Goal: Task Accomplishment & Management: Complete application form

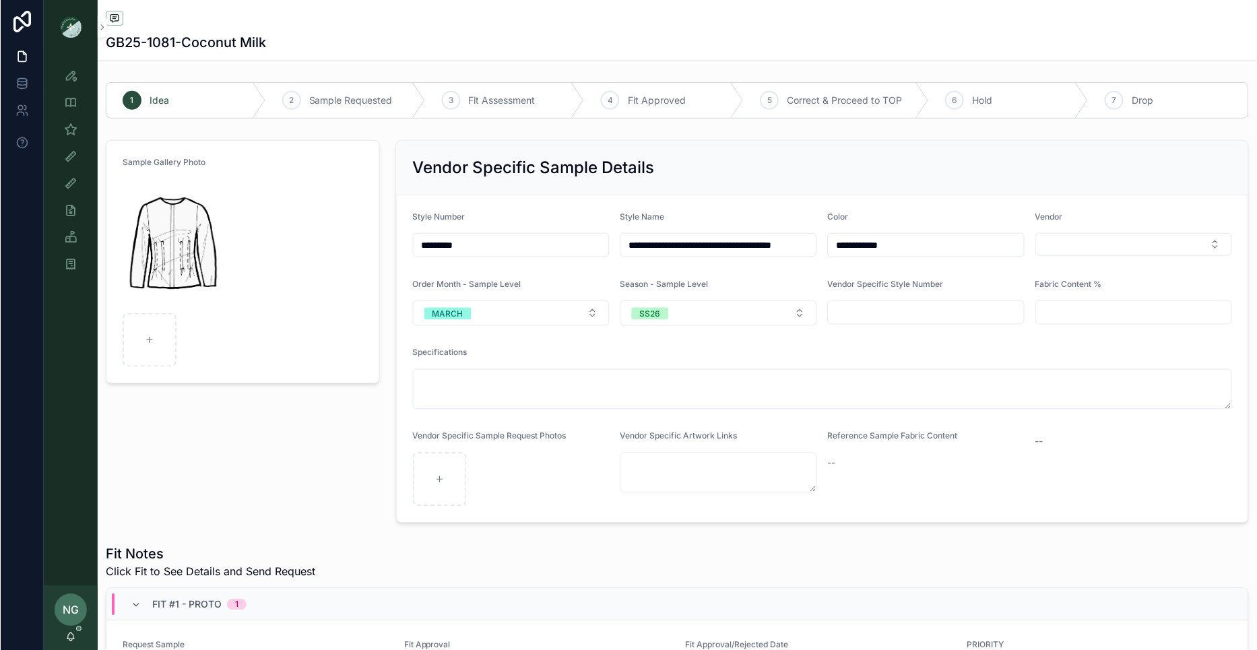
scroll to position [190, 0]
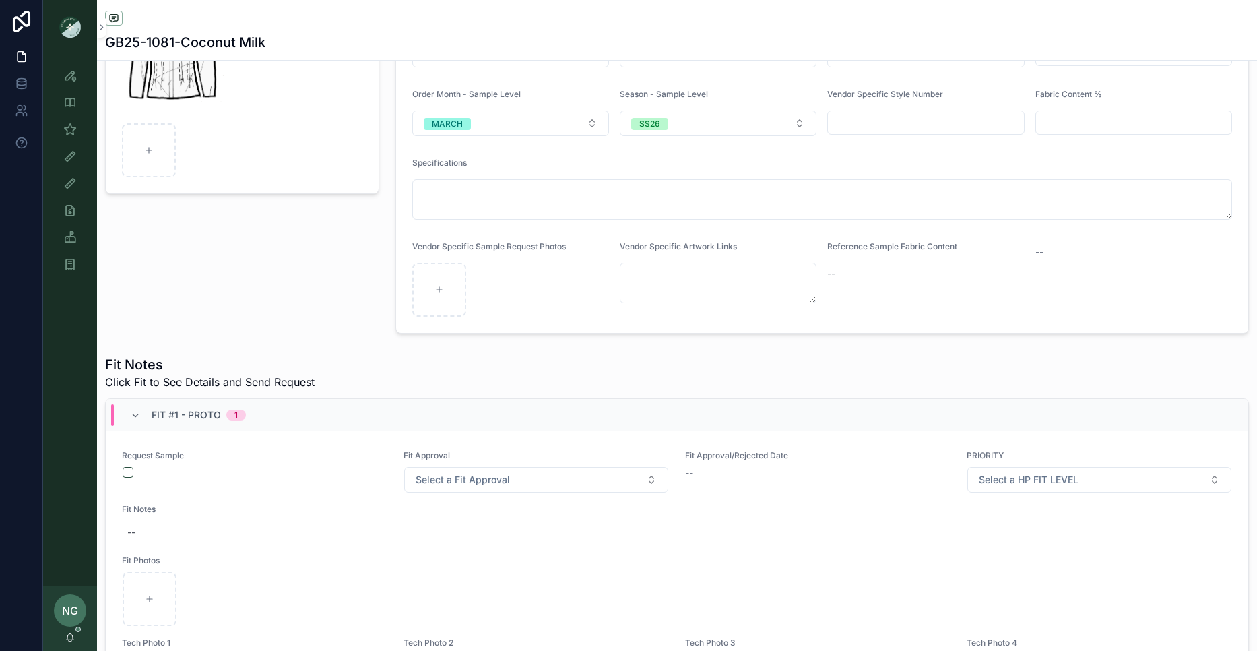
click at [72, 627] on div "NG Noelle Garcia-Farris" at bounding box center [70, 618] width 54 height 65
click at [69, 633] on icon "scrollable content" at bounding box center [70, 636] width 11 height 11
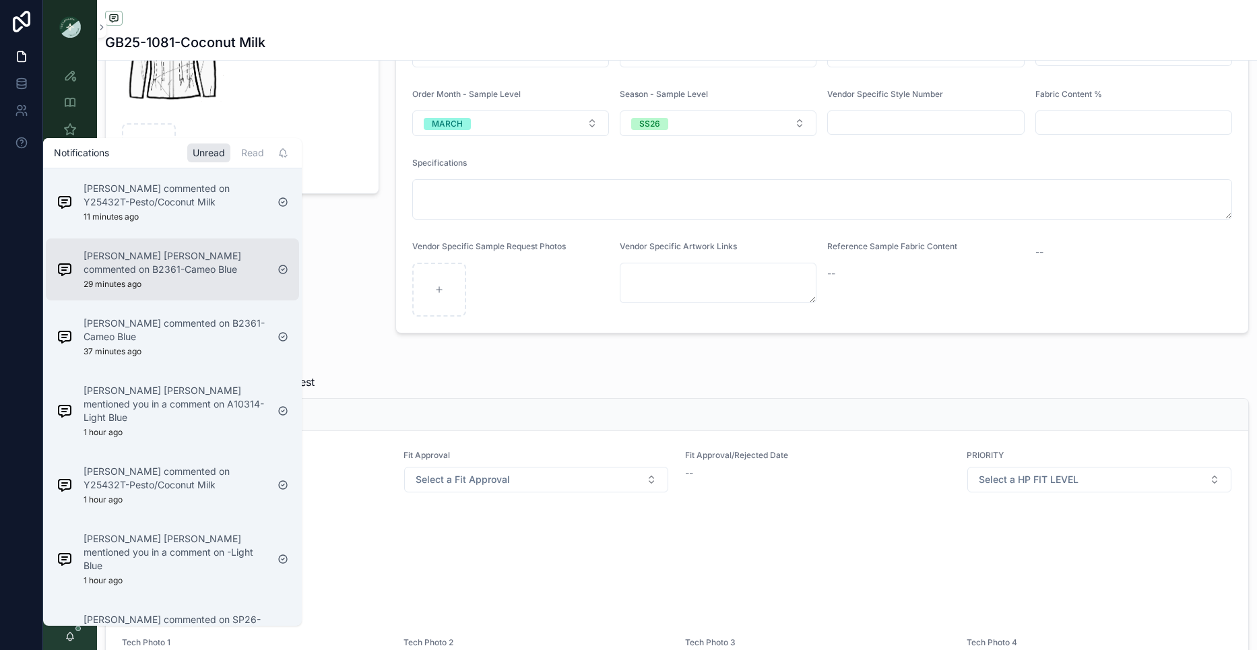
click at [167, 284] on div "Colette Jo commented on B2361-Cameo Blue 29 minutes ago" at bounding box center [175, 269] width 183 height 40
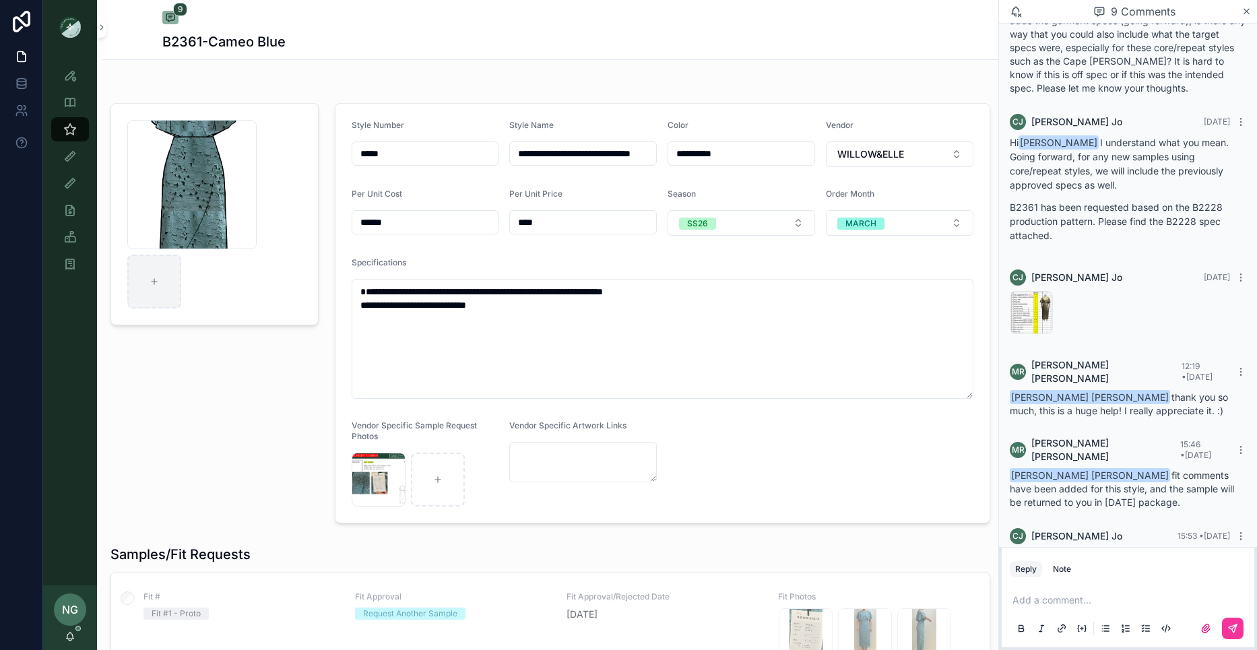
scroll to position [3, 0]
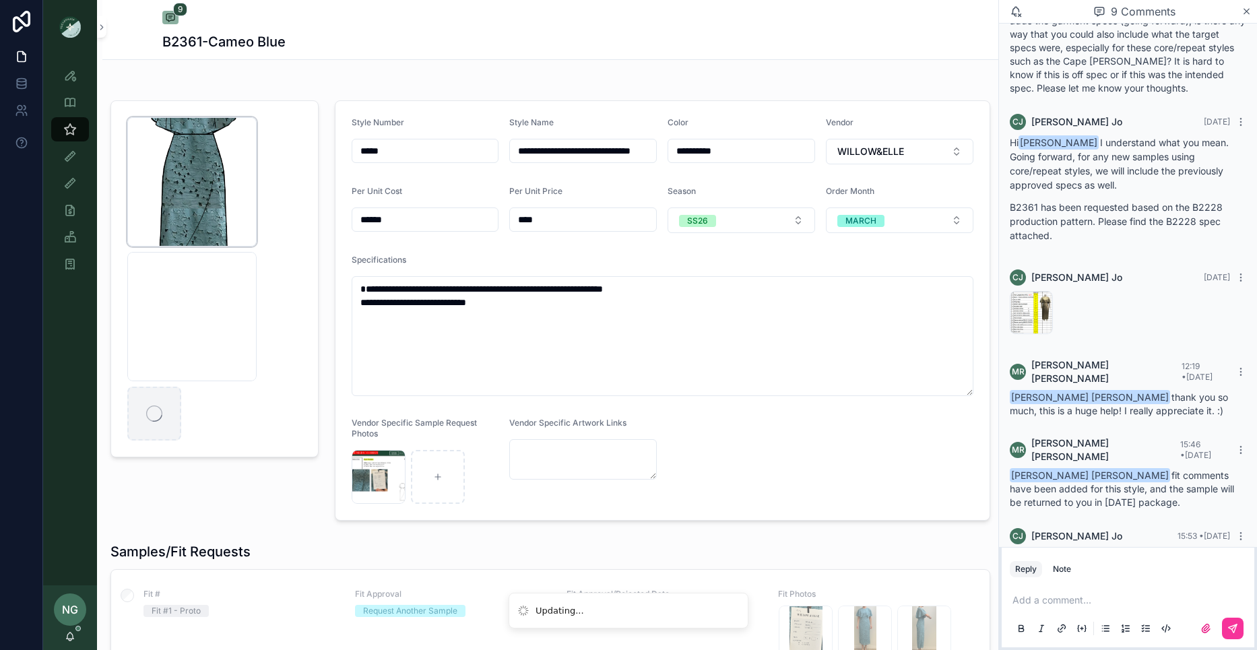
click at [0, 0] on icon "scrollable content" at bounding box center [0, 0] width 0 height 0
click at [259, 104] on icon "scrollable content" at bounding box center [259, 105] width 0 height 3
click at [1060, 564] on div "Note" at bounding box center [1062, 569] width 18 height 11
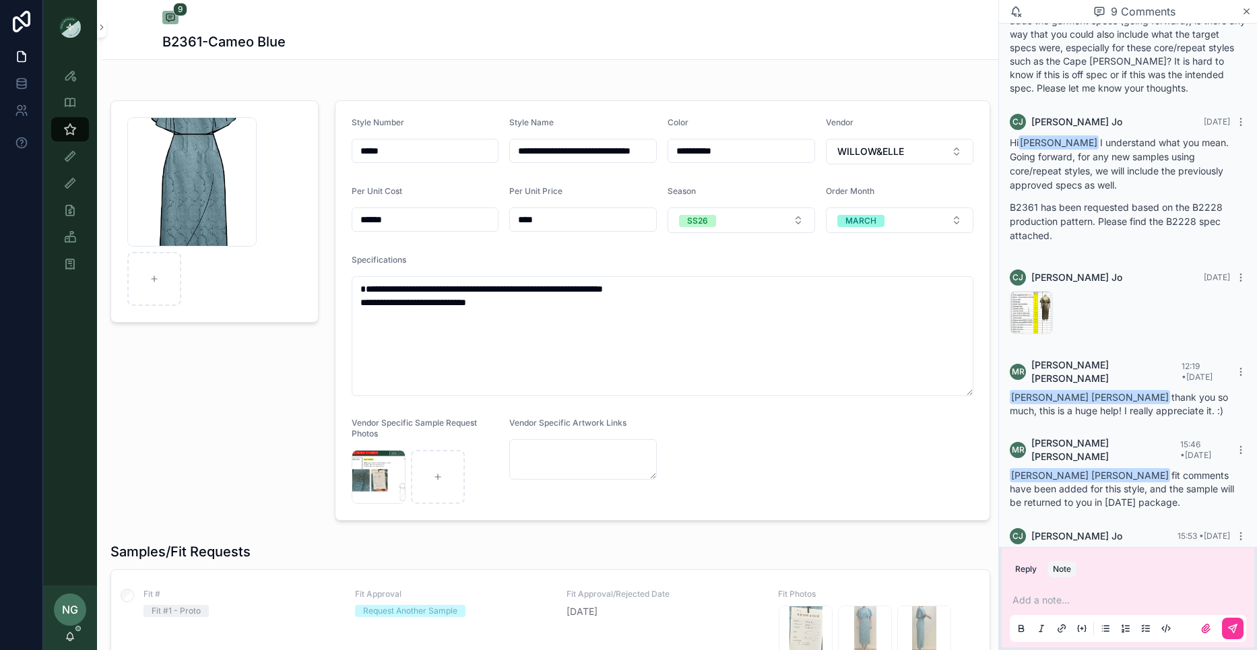
click at [1070, 587] on div "Add a note..." at bounding box center [1127, 613] width 236 height 57
click at [1053, 595] on p "scrollable content" at bounding box center [1130, 599] width 236 height 13
click at [0, 0] on span "Screenshot-2025-07-18-at-4.15.56-PM" at bounding box center [0, 0] width 0 height 0
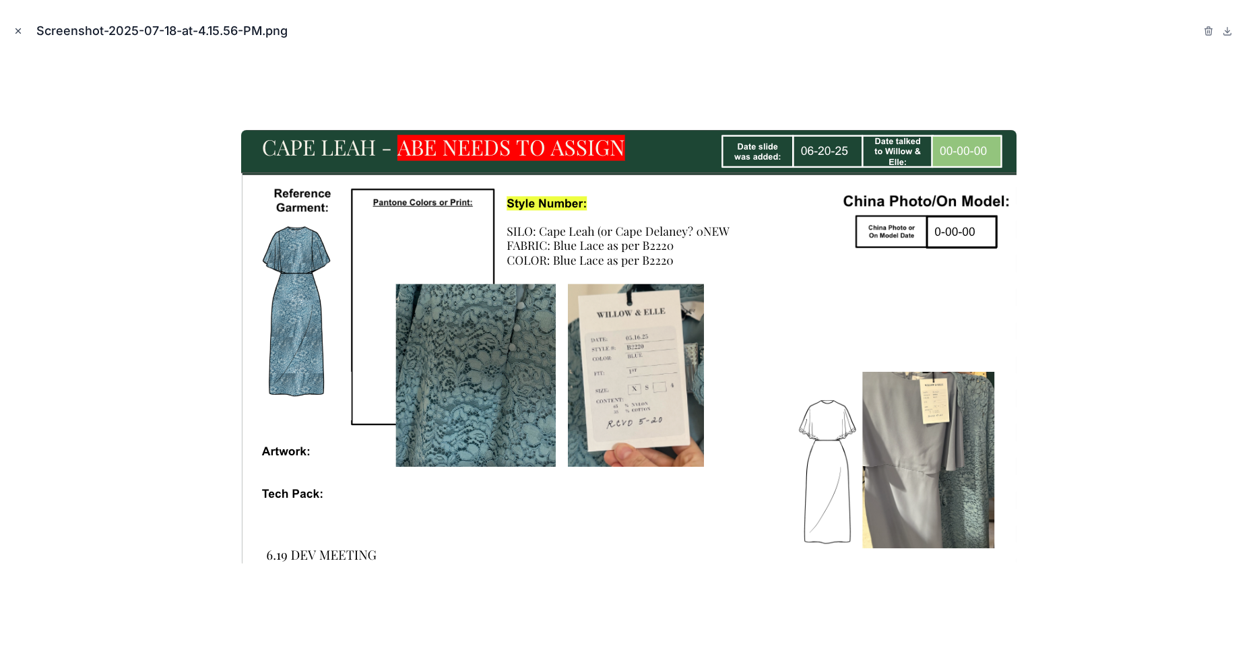
click at [20, 30] on icon "Close modal" at bounding box center [17, 30] width 9 height 9
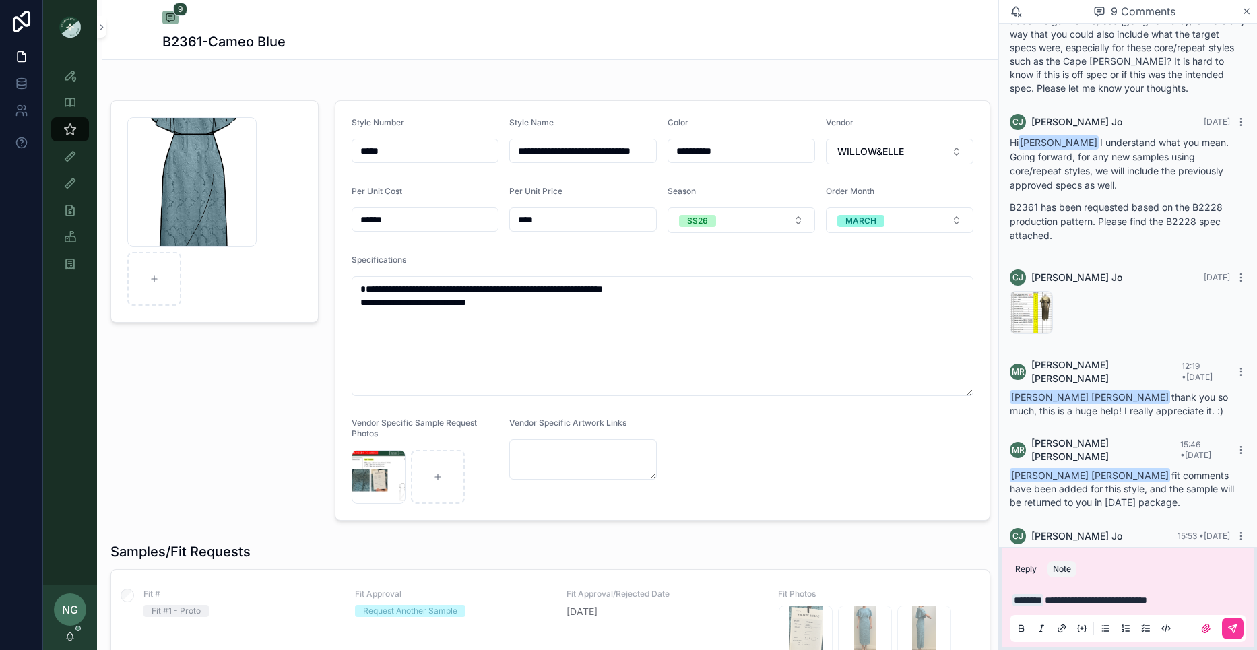
click at [1215, 593] on p "**********" at bounding box center [1130, 599] width 236 height 13
click at [1216, 597] on p "**********" at bounding box center [1130, 599] width 236 height 13
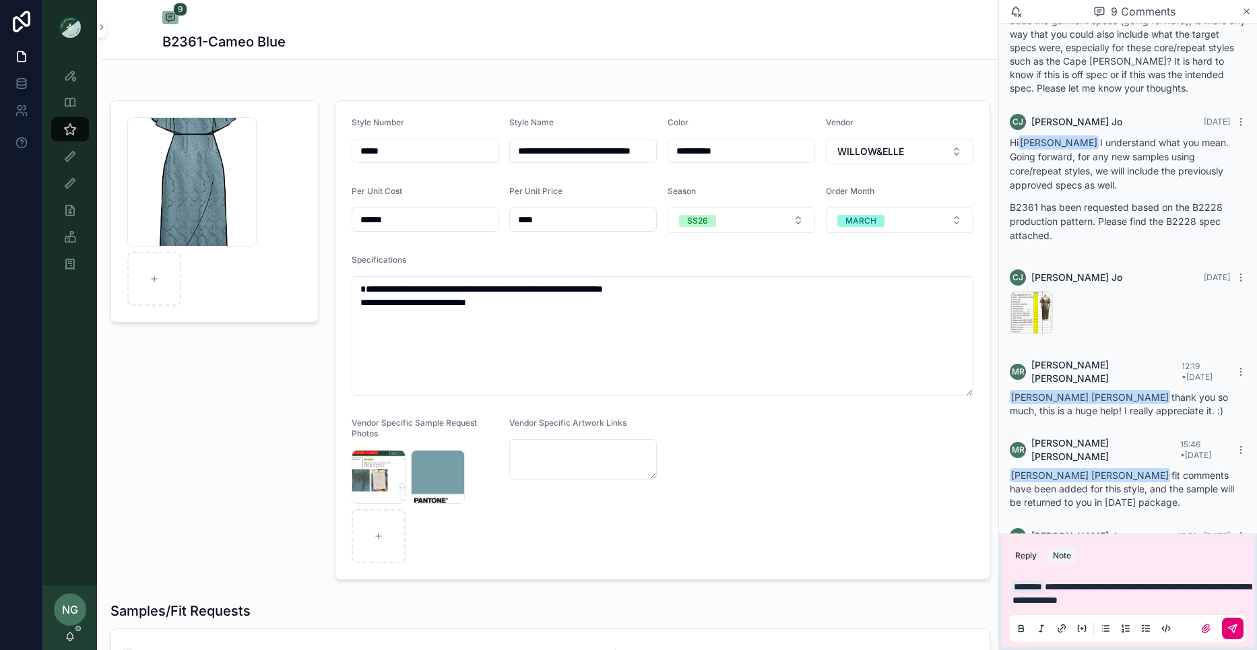
click at [1228, 638] on button "scrollable content" at bounding box center [1233, 629] width 22 height 22
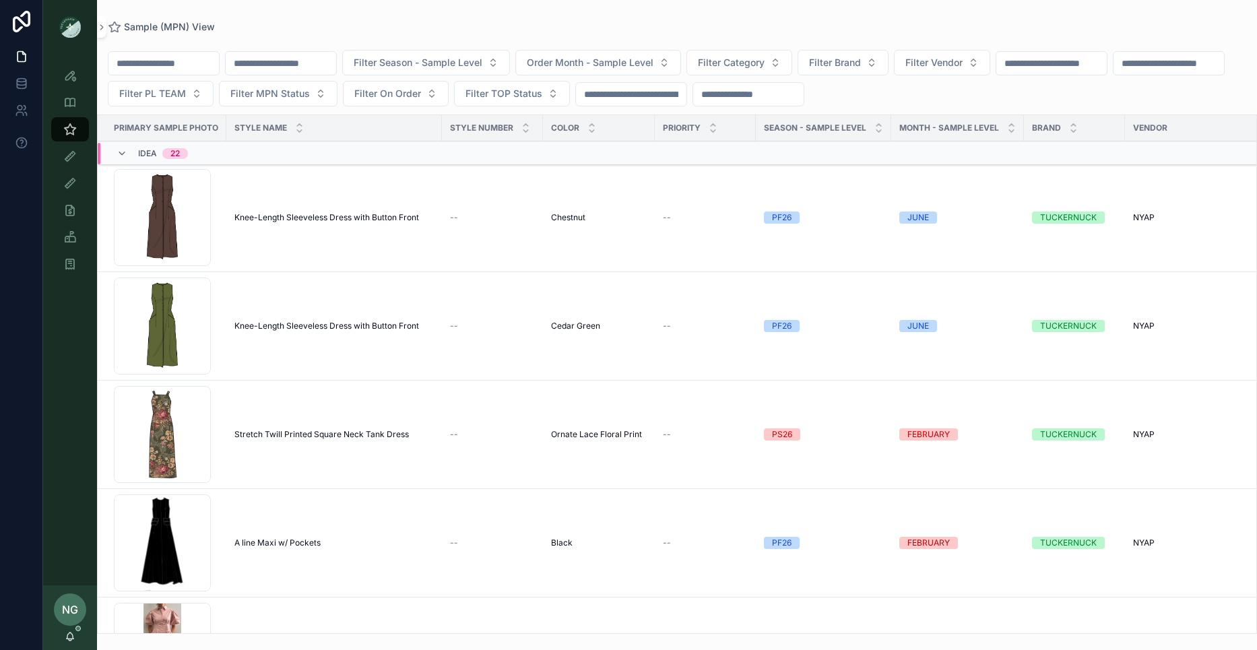
click at [303, 57] on input "scrollable content" at bounding box center [281, 63] width 110 height 19
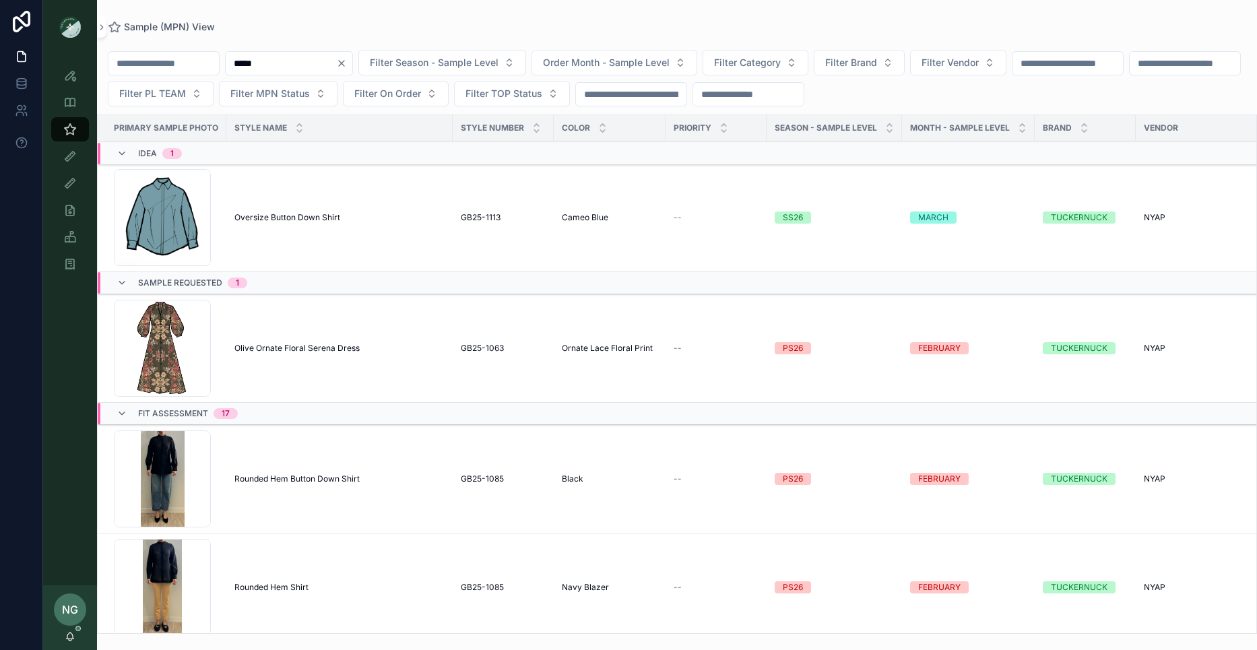
type input "*****"
click at [302, 216] on span "Oversize Button Down Shirt" at bounding box center [287, 217] width 106 height 11
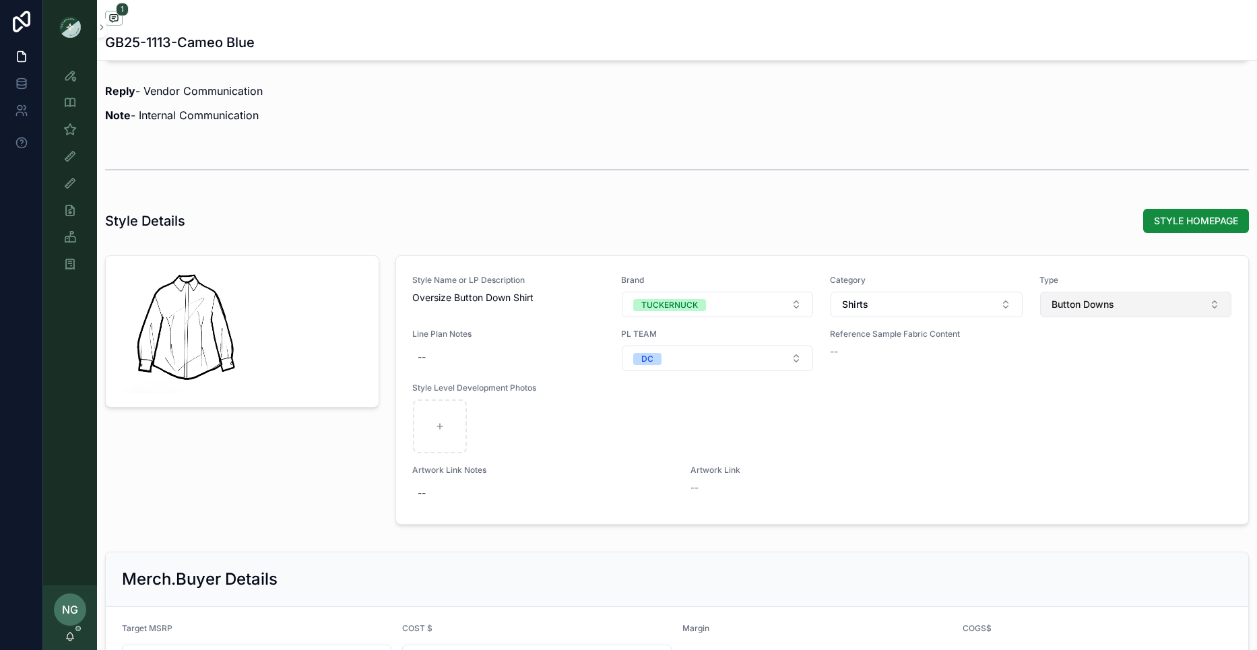
scroll to position [1386, 0]
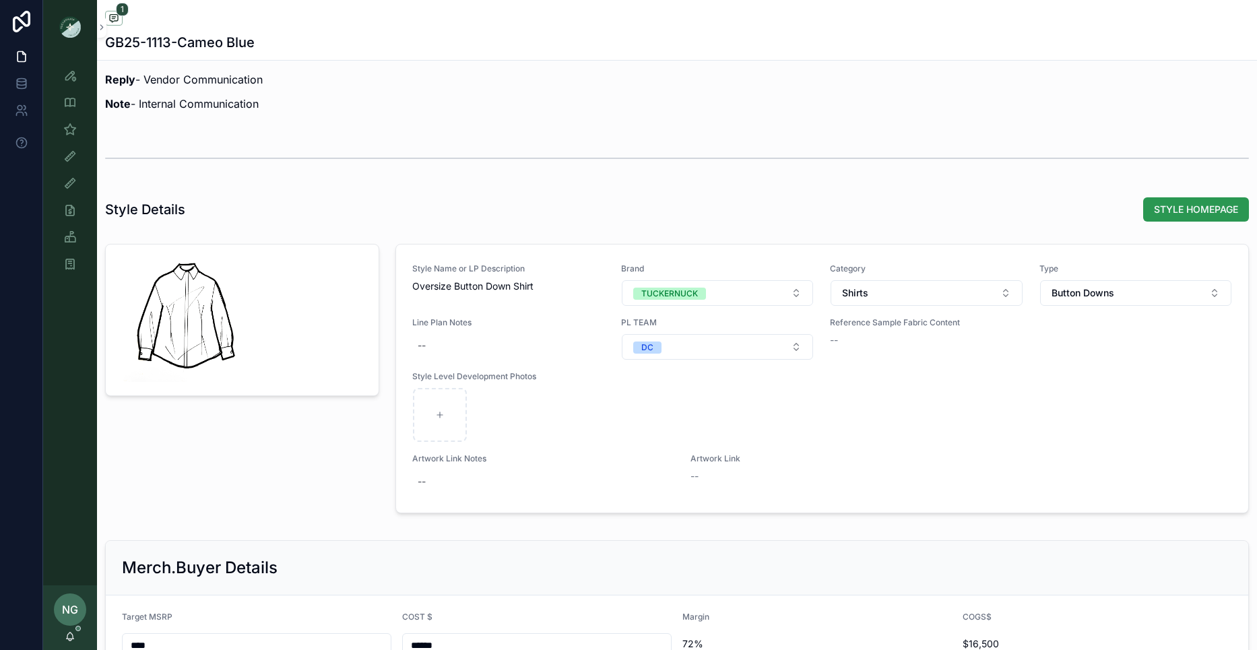
click at [1185, 209] on span "STYLE HOMEPAGE" at bounding box center [1196, 209] width 84 height 13
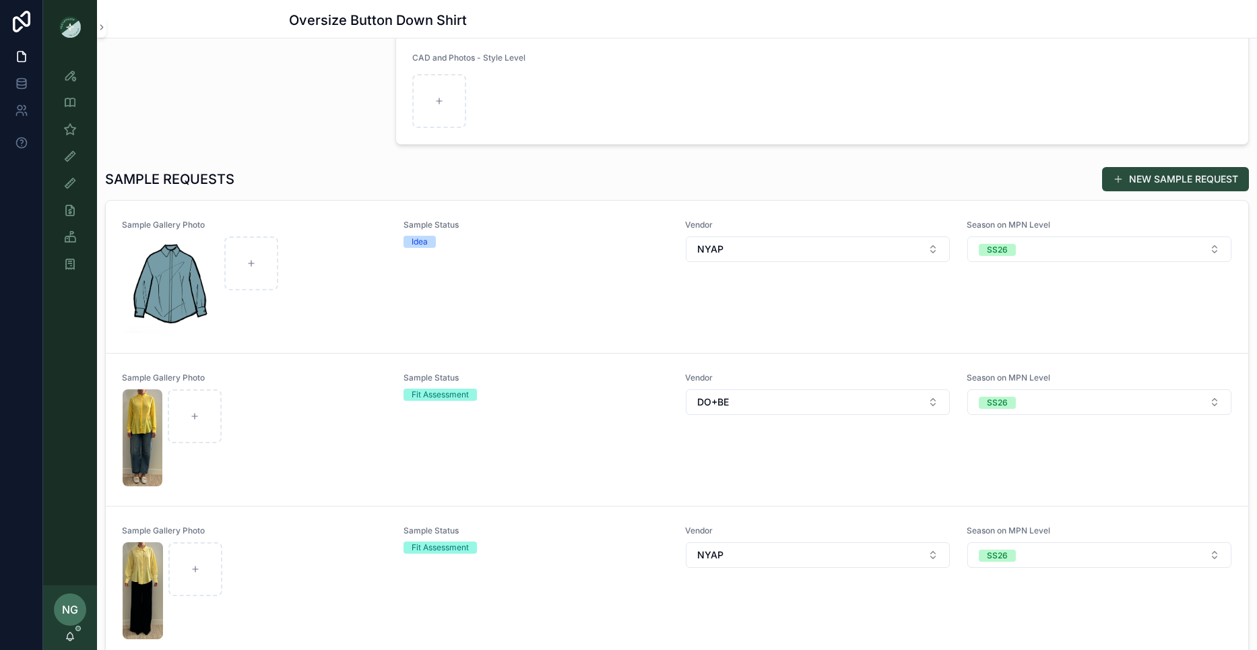
scroll to position [15, 0]
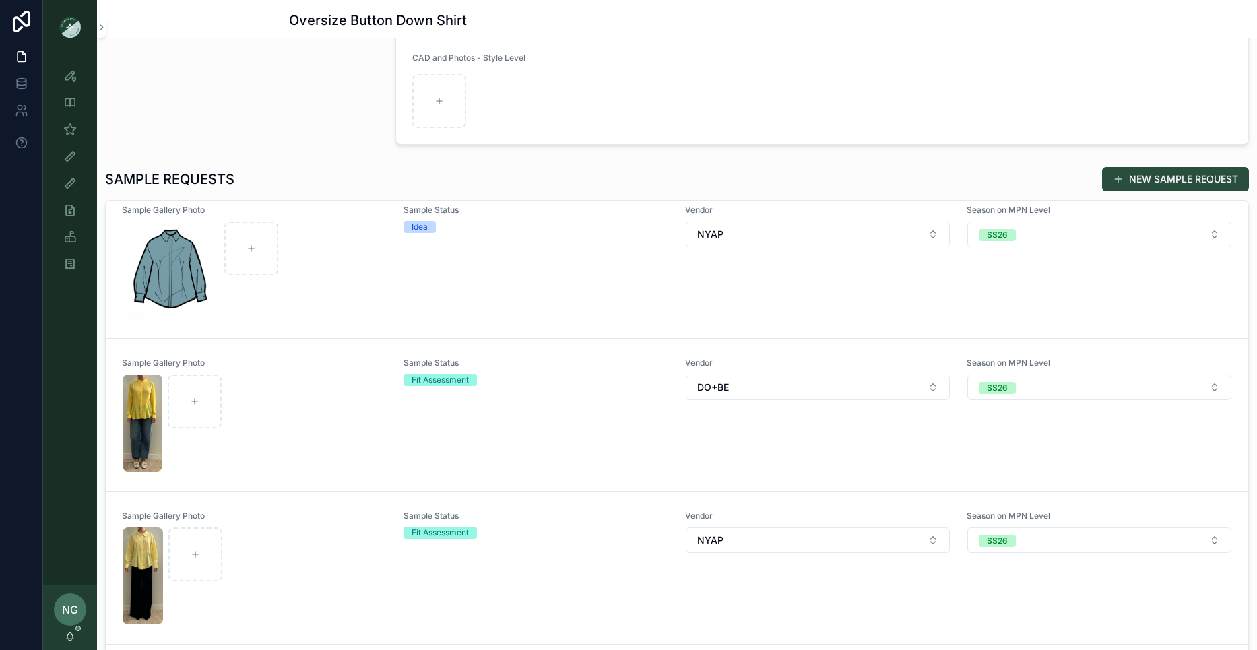
click at [475, 556] on div "Sample Status Fit Assessment" at bounding box center [535, 567] width 265 height 114
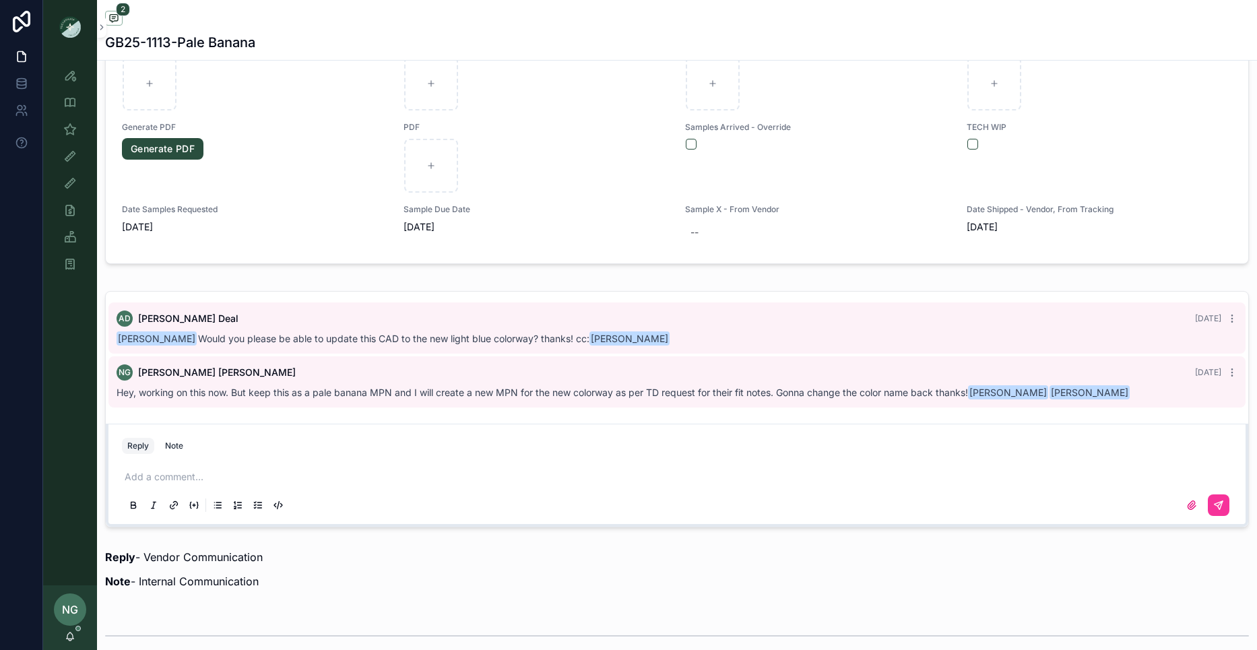
scroll to position [1114, 0]
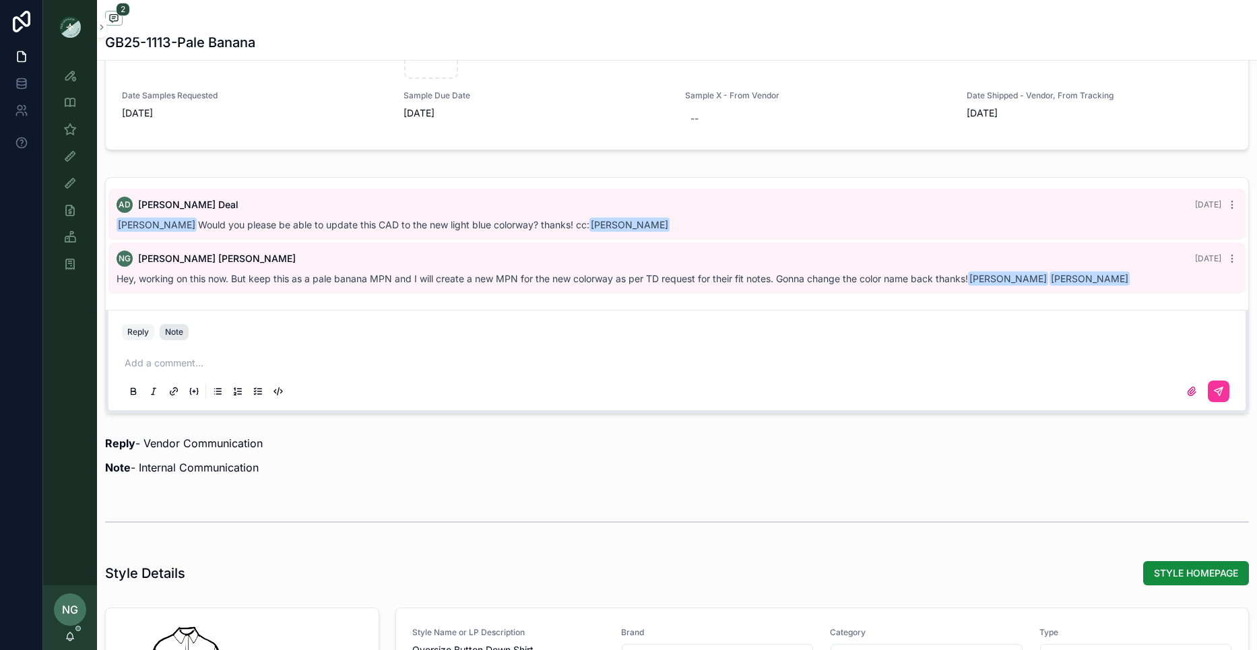
click at [188, 331] on button "Note" at bounding box center [174, 332] width 29 height 16
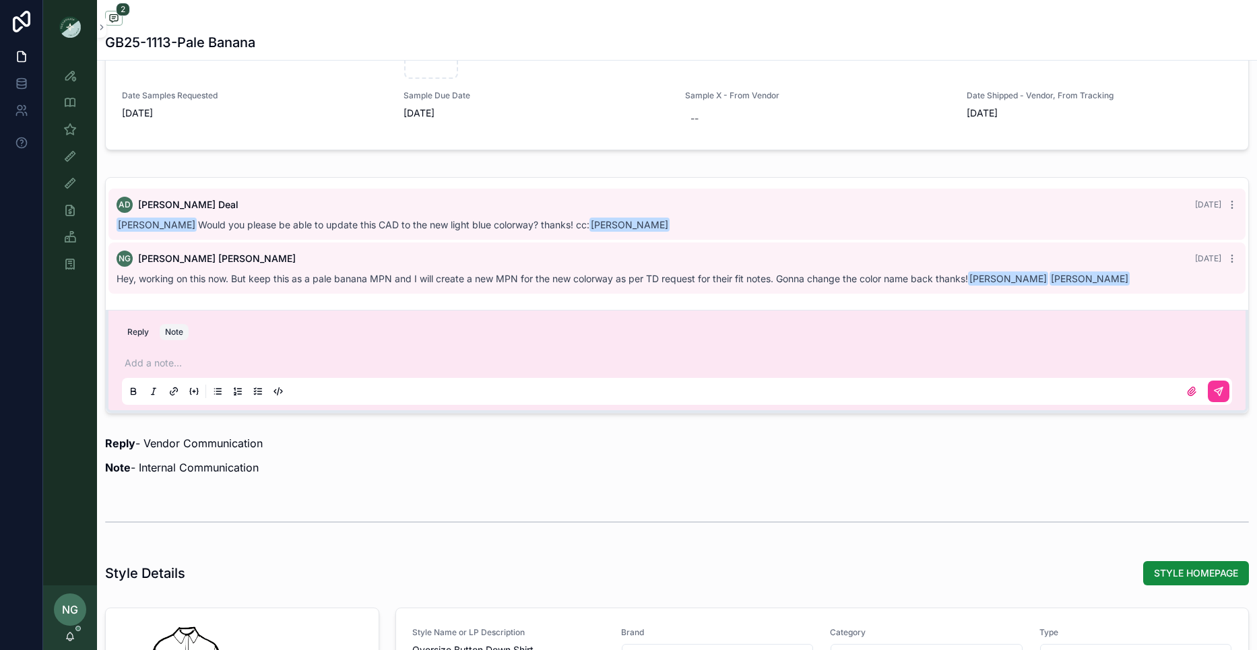
click at [169, 356] on p "scrollable content" at bounding box center [680, 362] width 1110 height 13
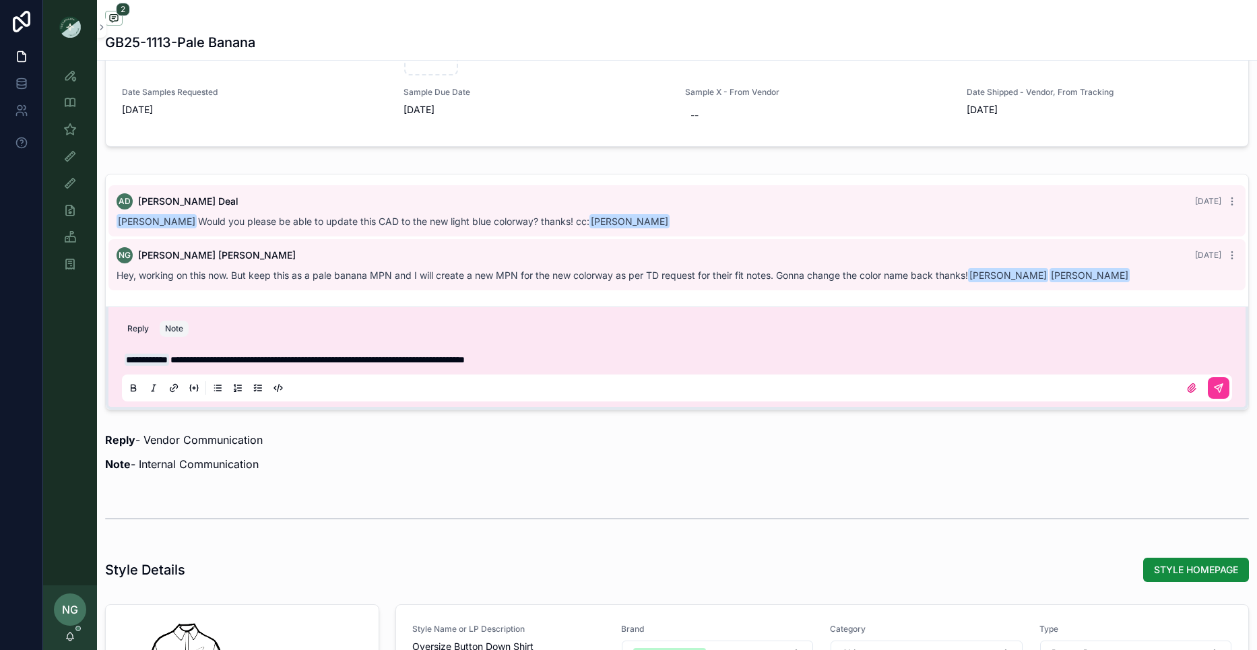
click at [304, 356] on span "**********" at bounding box center [317, 359] width 294 height 9
drag, startPoint x: 300, startPoint y: 360, endPoint x: 712, endPoint y: 358, distance: 411.5
click at [712, 358] on p "**********" at bounding box center [680, 359] width 1110 height 13
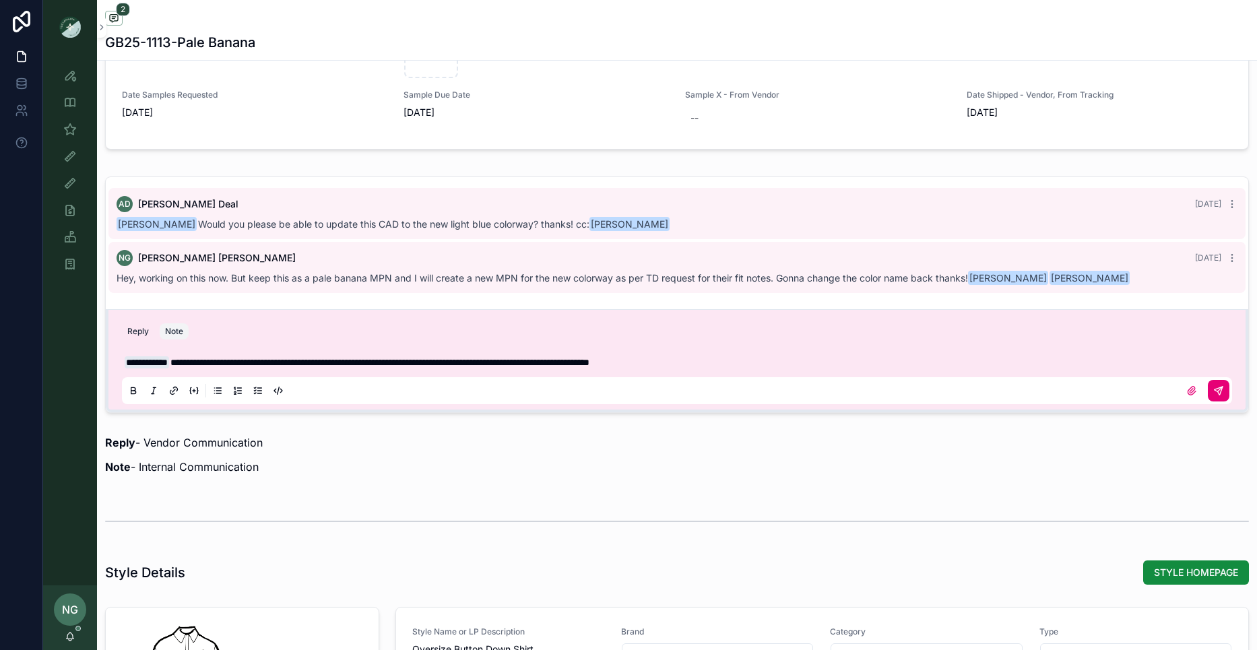
click at [1225, 393] on button "scrollable content" at bounding box center [1218, 391] width 22 height 22
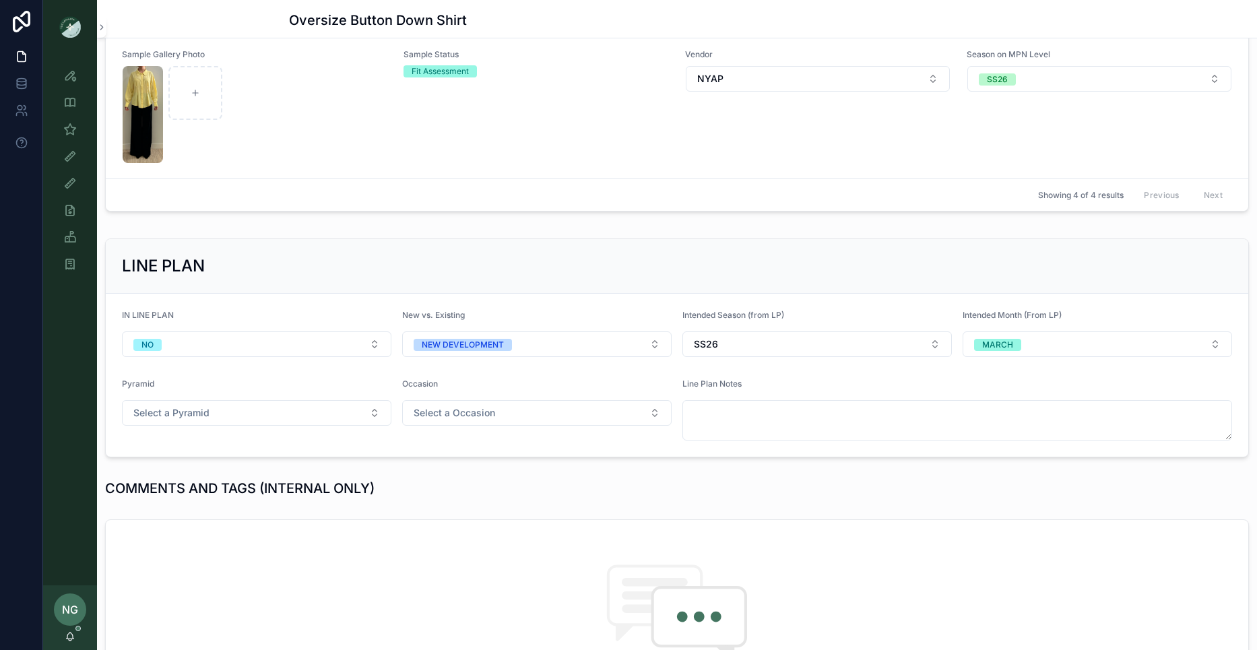
scroll to position [5, 0]
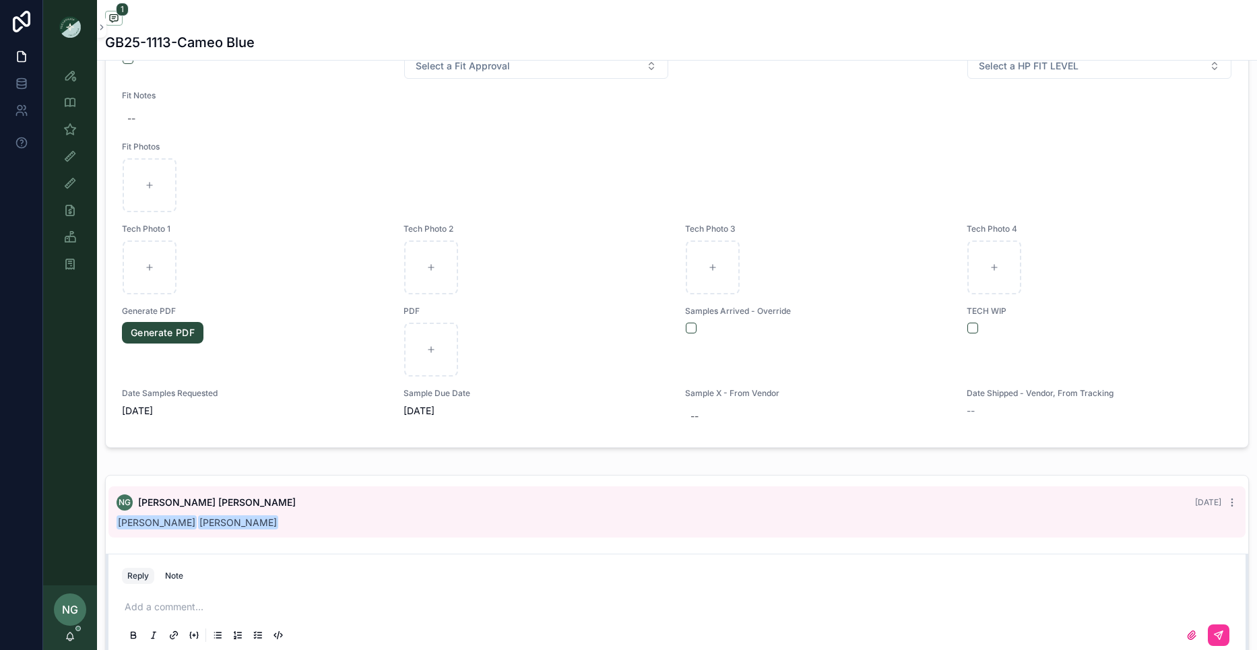
scroll to position [778, 0]
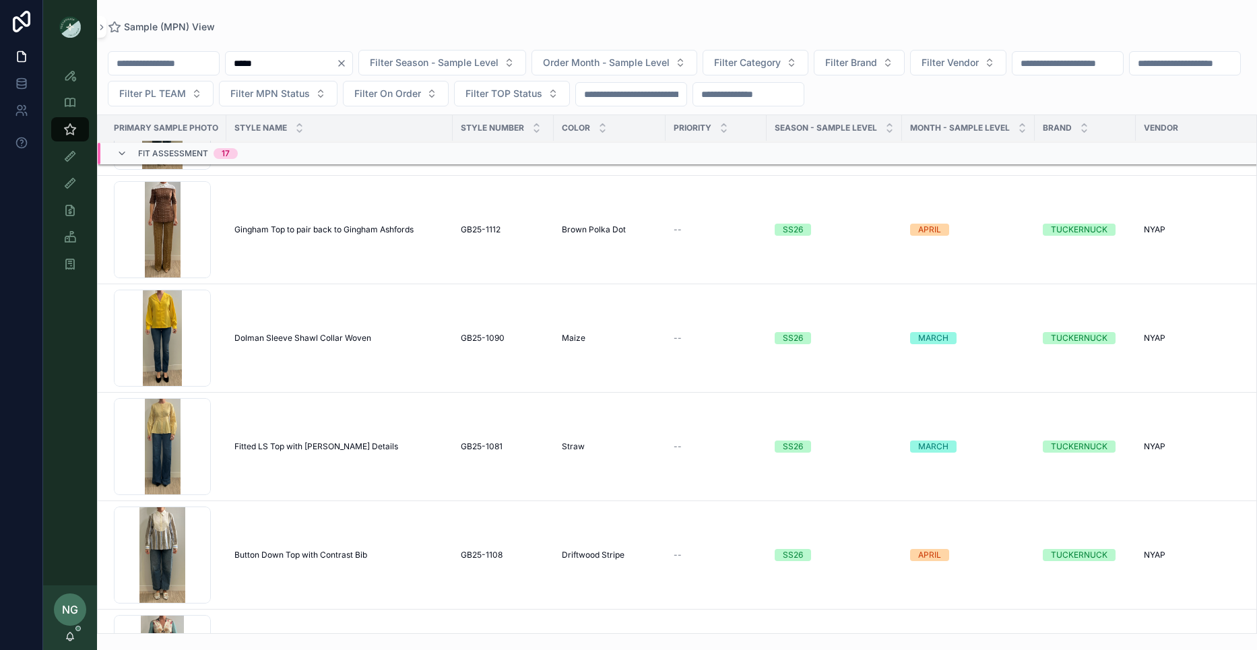
scroll to position [922, 0]
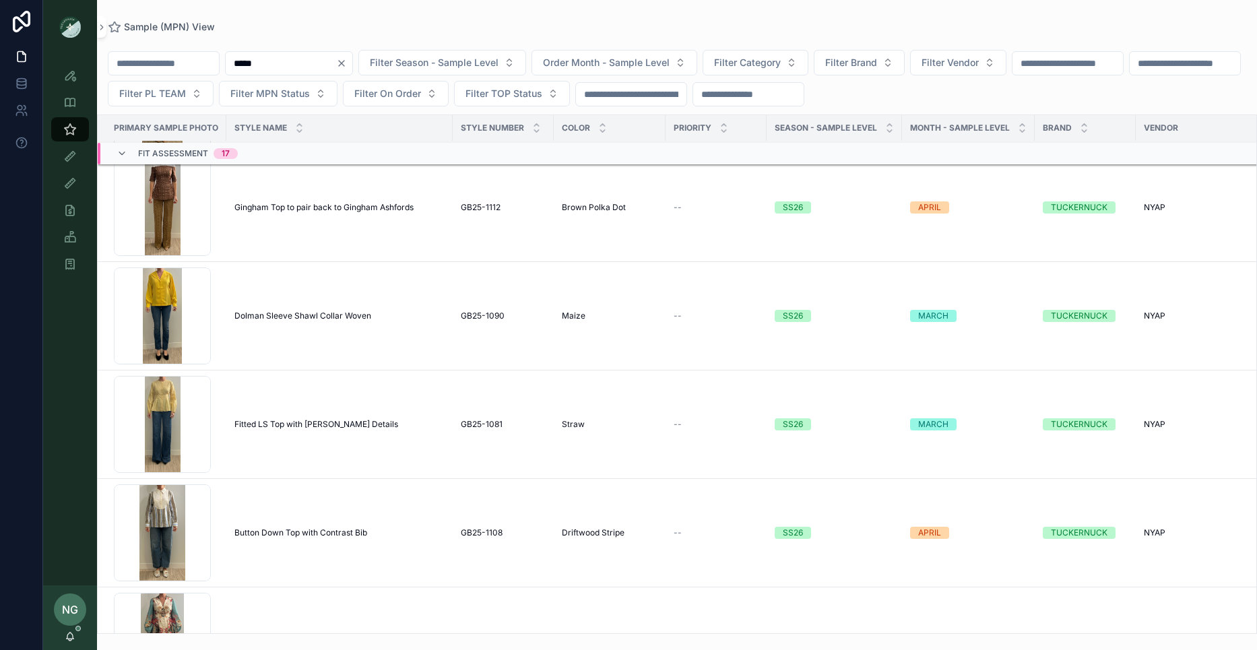
click at [359, 423] on span "Fitted LS Top with Delaney Seam Details" at bounding box center [316, 424] width 164 height 11
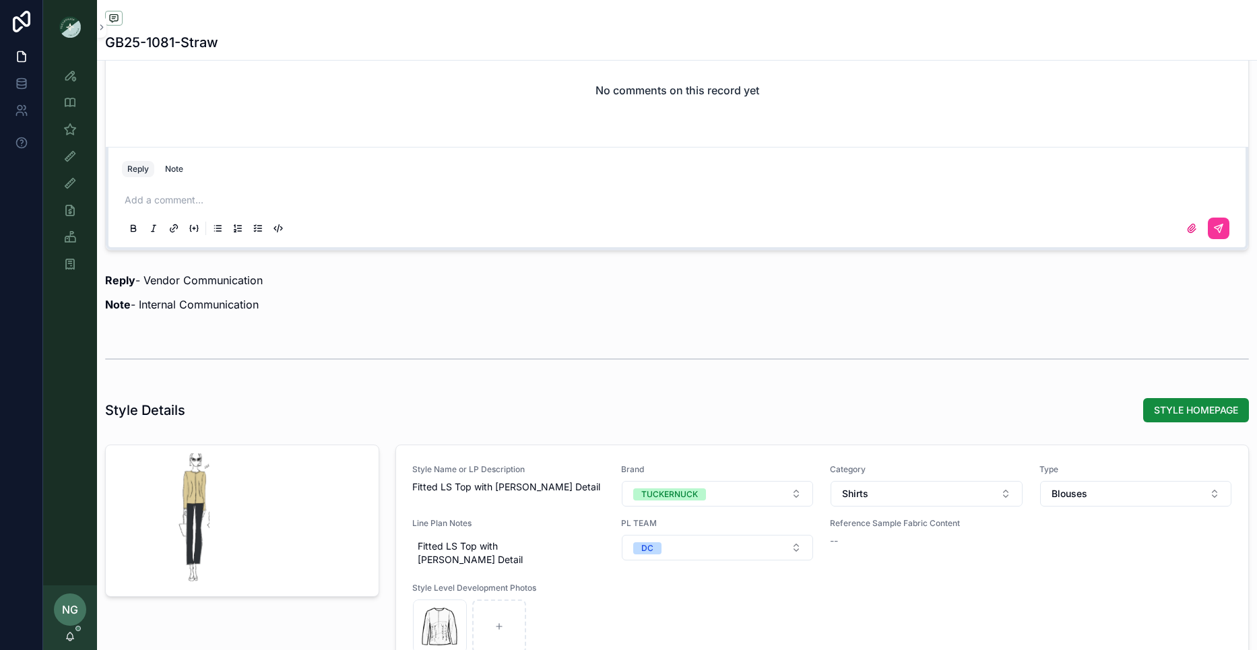
scroll to position [1193, 0]
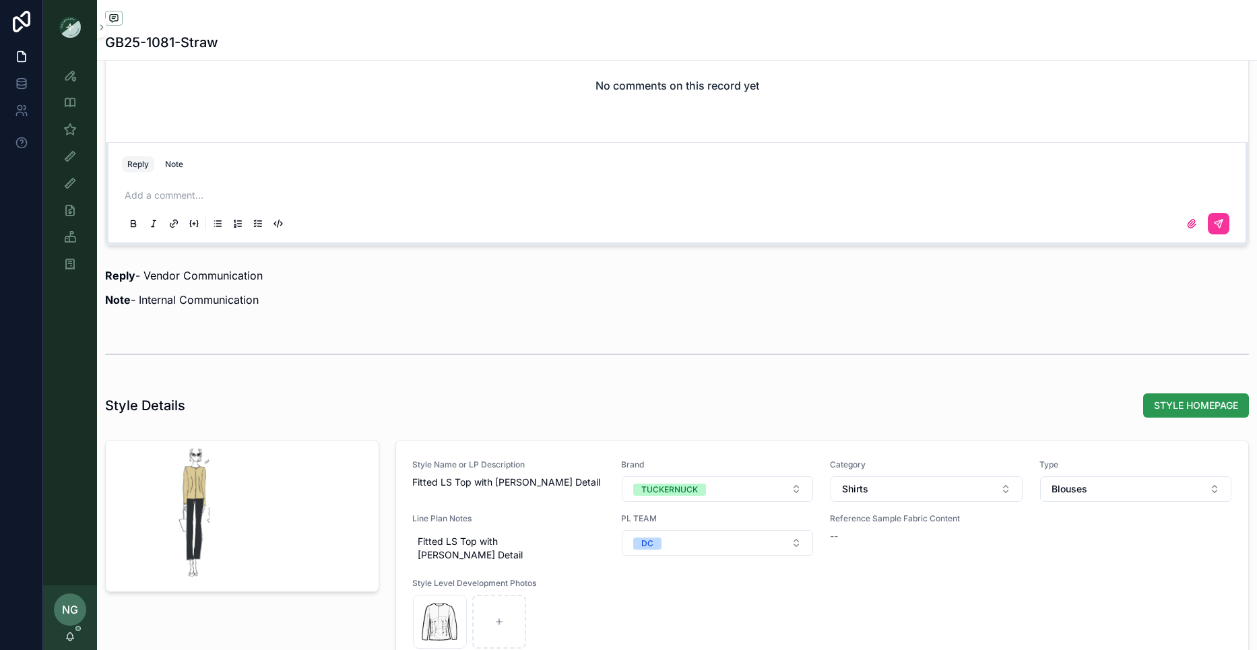
click at [1186, 401] on span "STYLE HOMEPAGE" at bounding box center [1196, 405] width 84 height 13
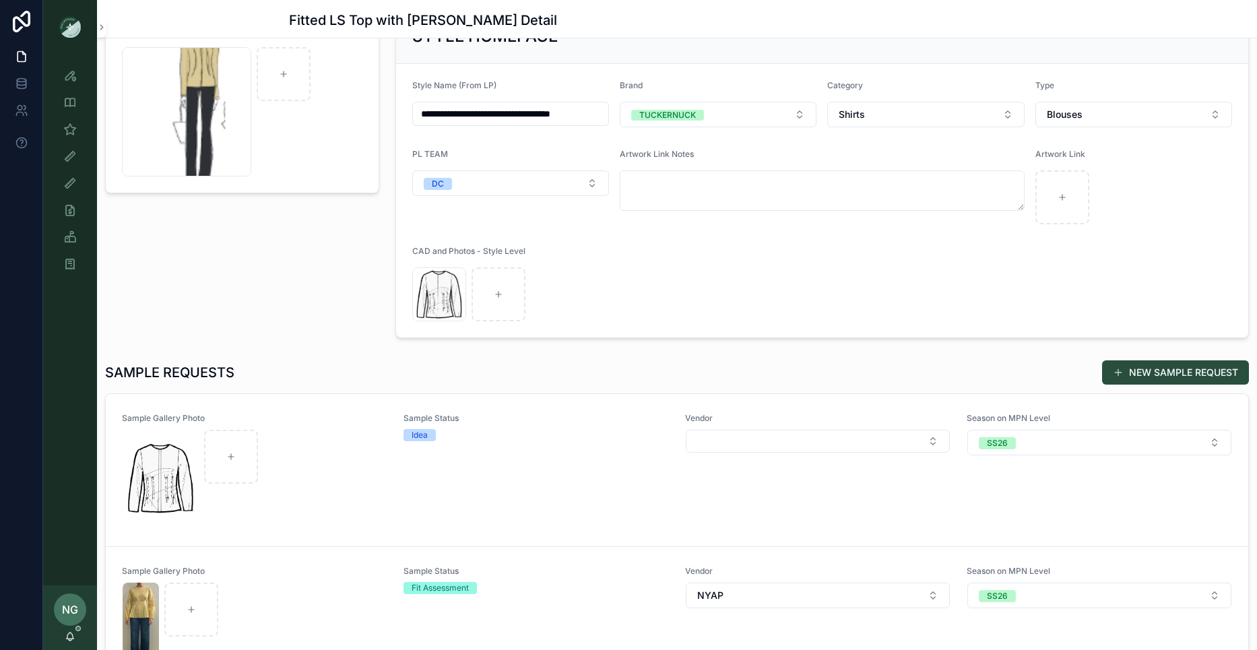
scroll to position [147, 0]
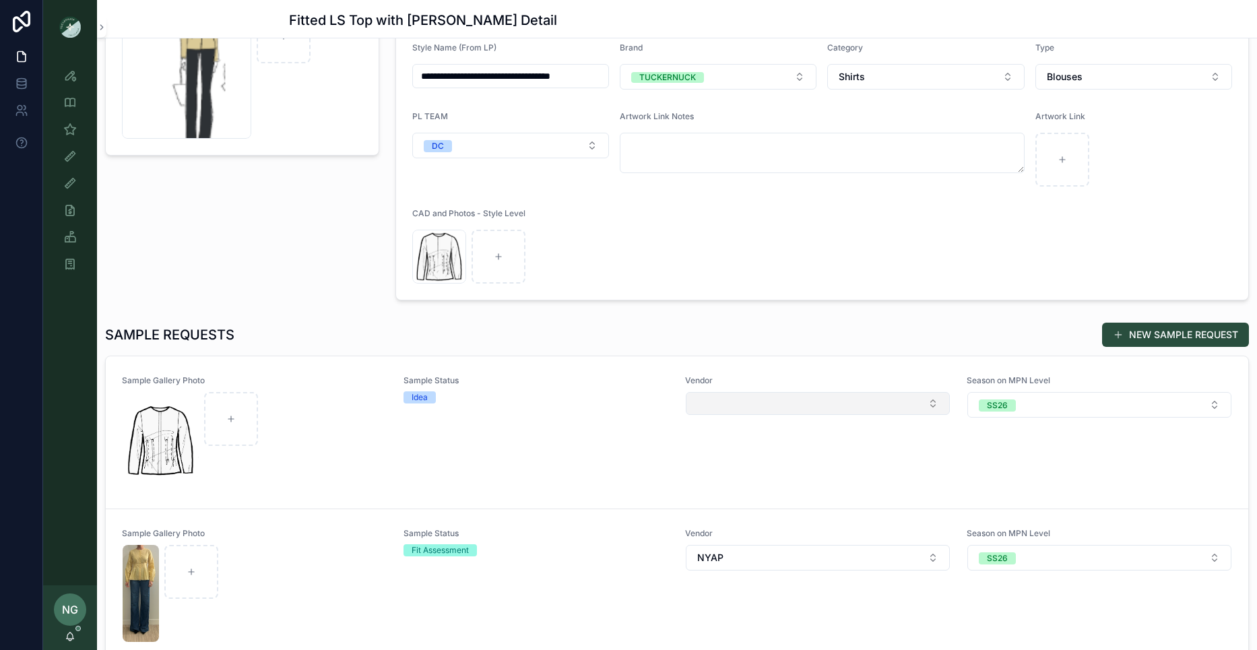
click at [841, 410] on button "Select Button" at bounding box center [818, 403] width 264 height 23
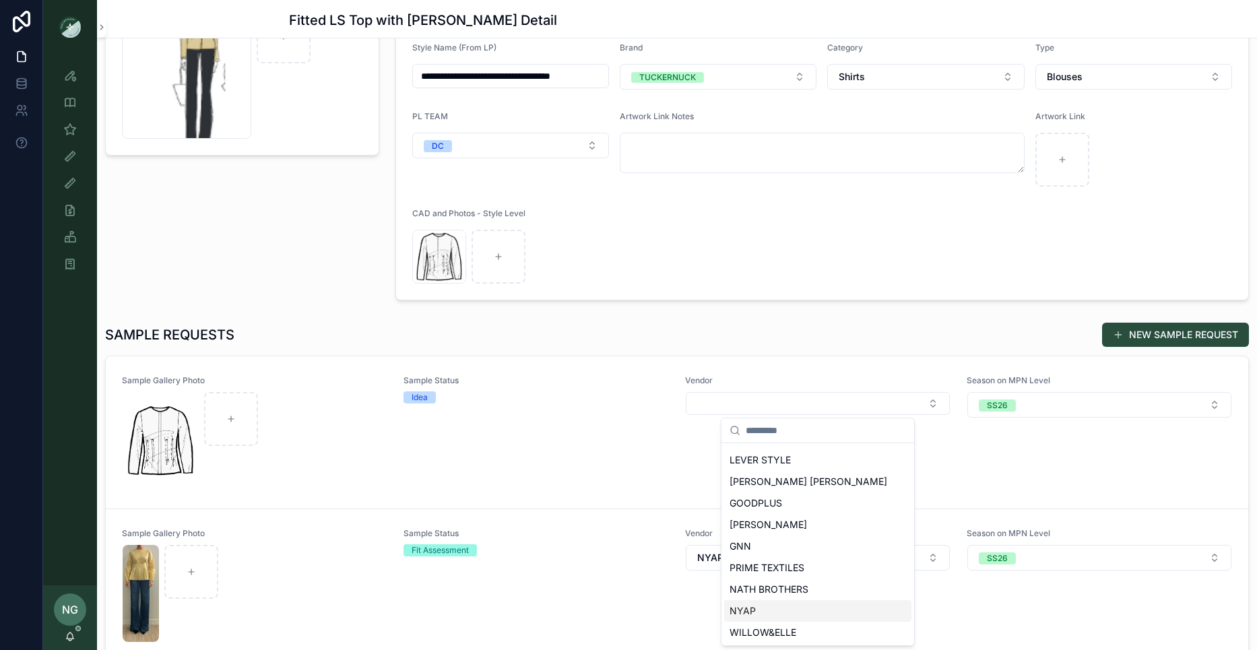
scroll to position [601, 0]
click at [766, 603] on div "NYAP" at bounding box center [817, 610] width 187 height 22
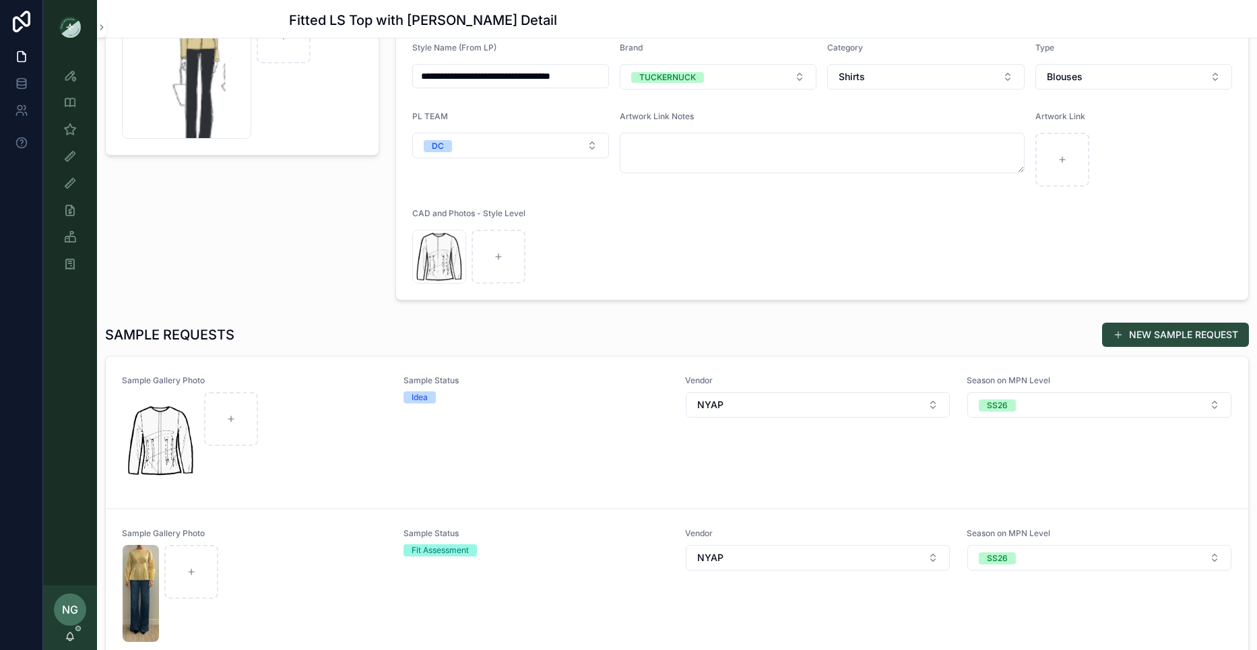
scroll to position [0, 0]
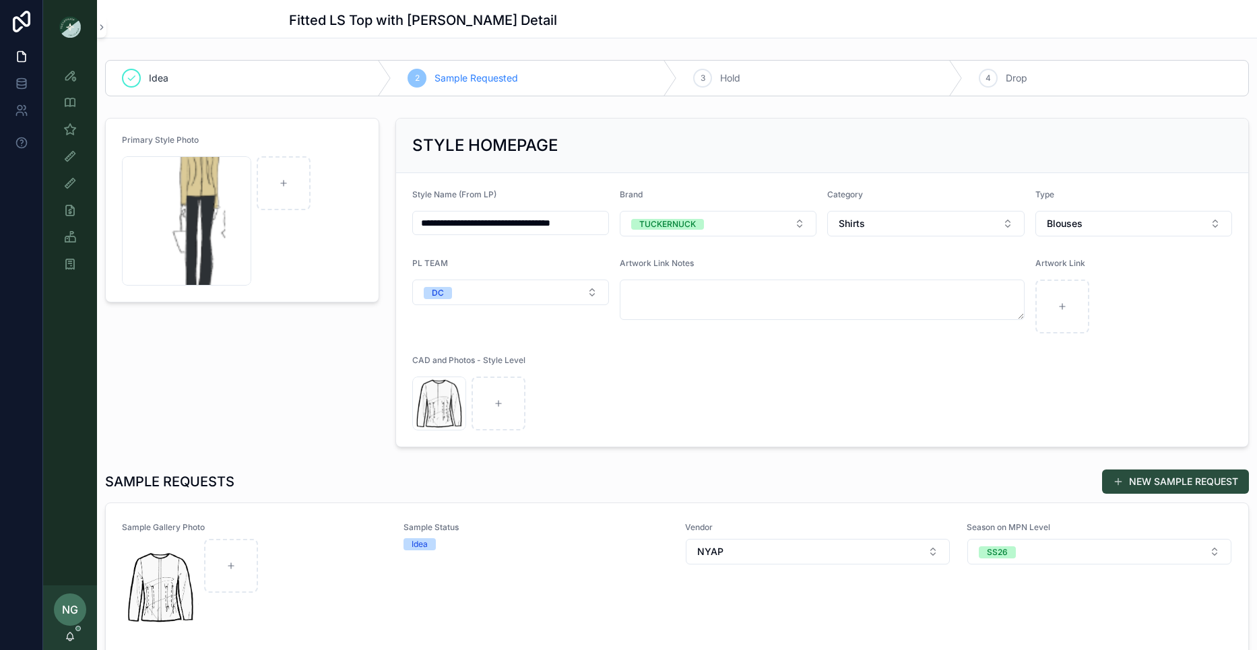
click at [540, 217] on input "**********" at bounding box center [510, 222] width 195 height 19
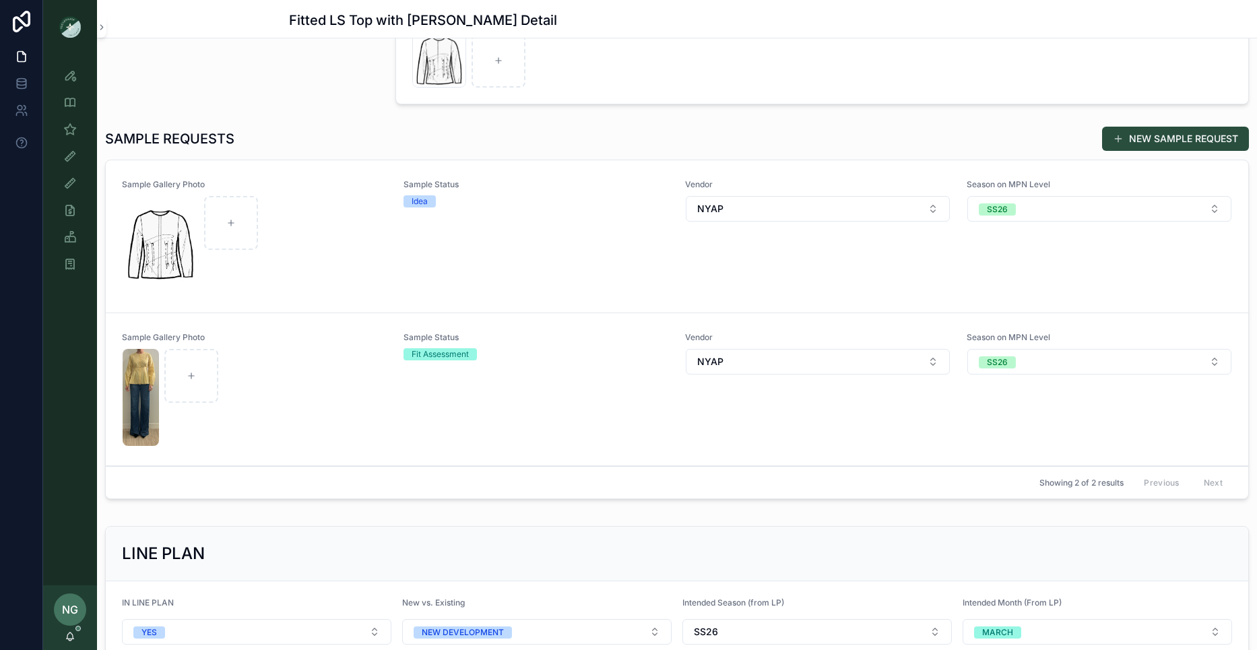
scroll to position [333, 0]
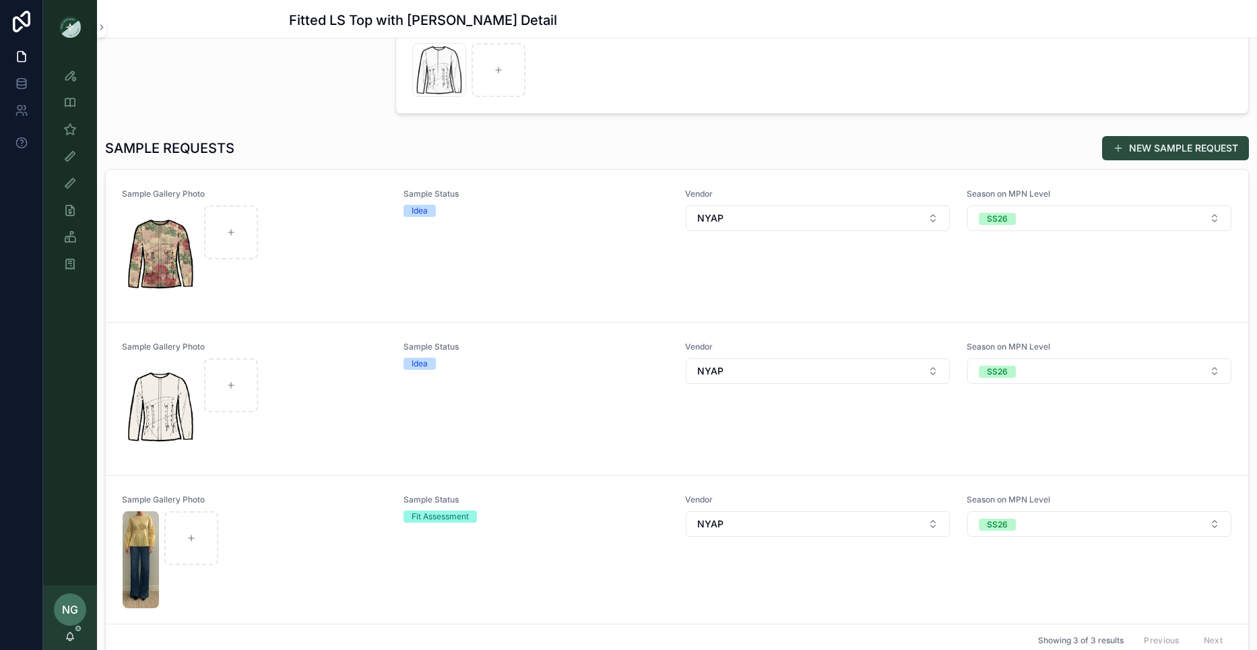
click at [804, 444] on div "Vendor NYAP" at bounding box center [817, 398] width 265 height 114
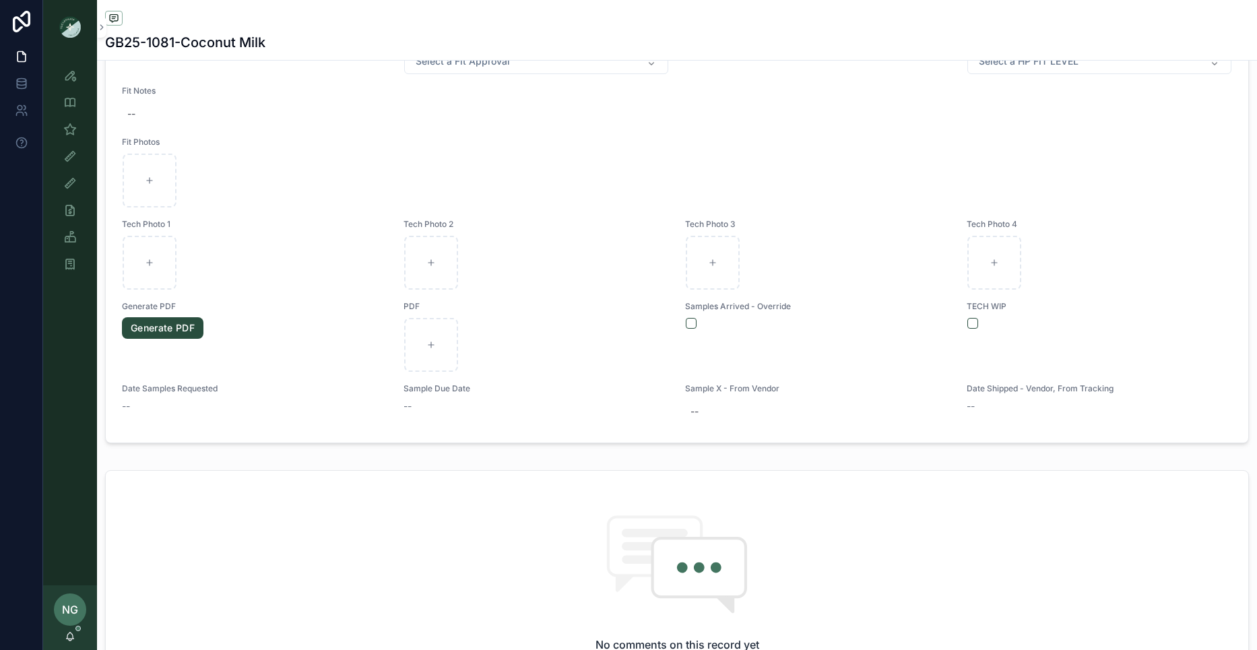
scroll to position [636, 0]
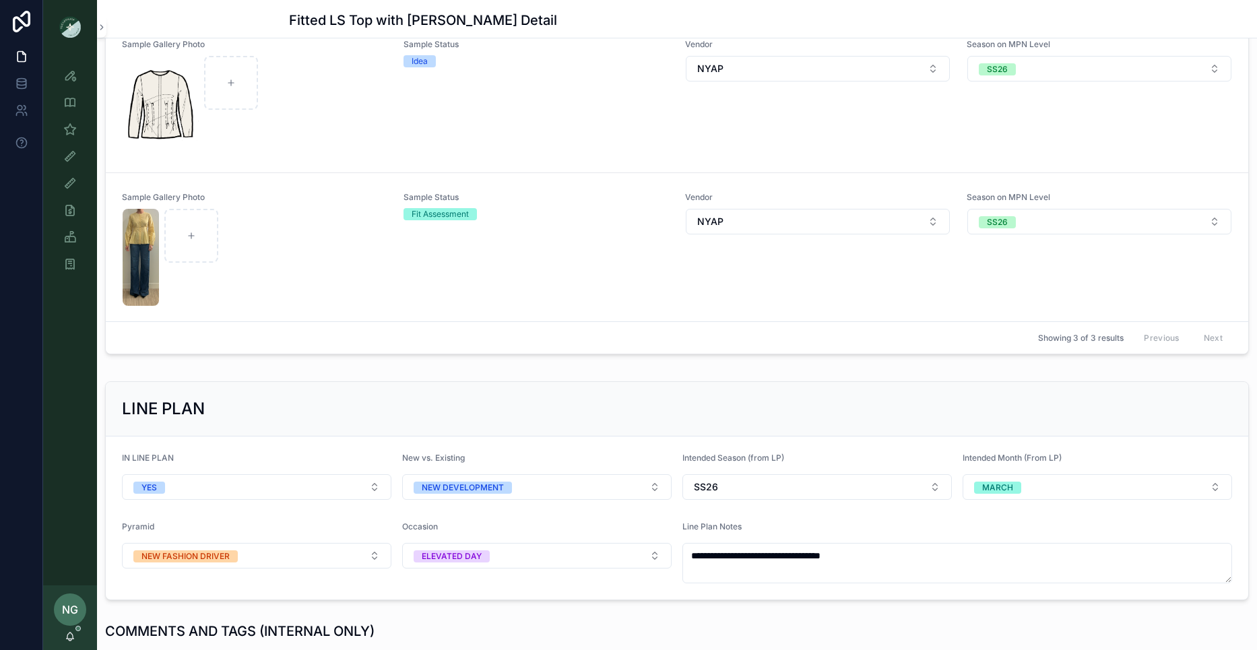
click at [575, 275] on div "Sample Status Fit Assessment" at bounding box center [535, 249] width 265 height 114
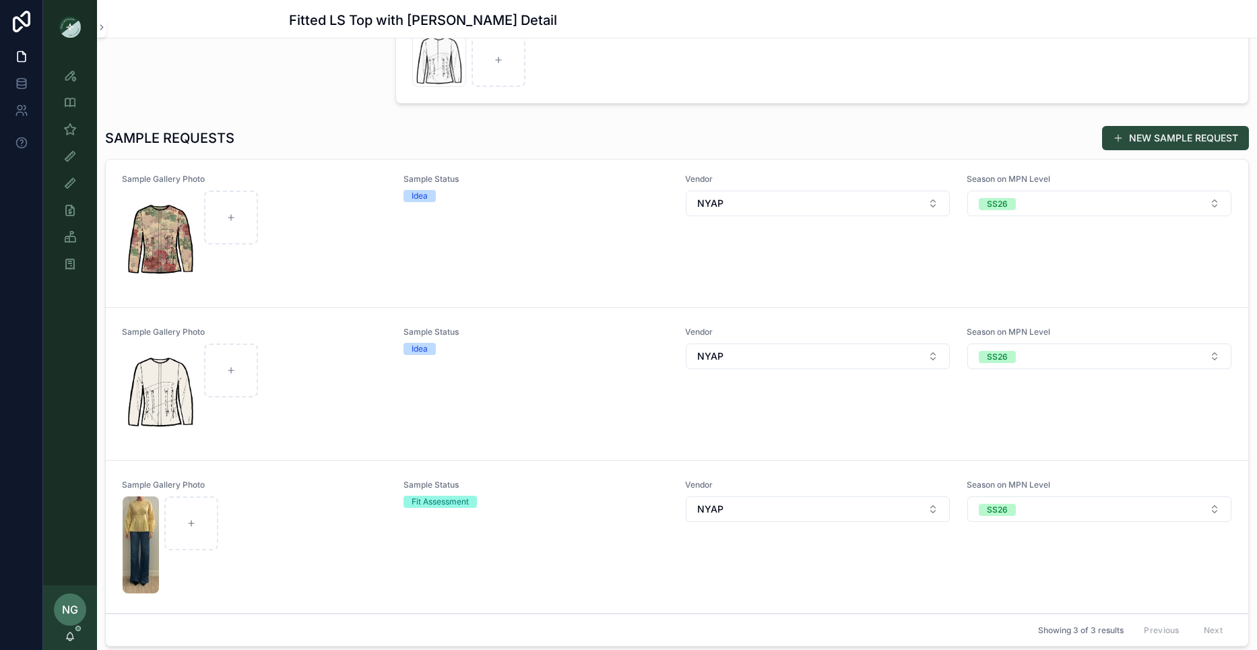
scroll to position [3, 0]
click at [310, 347] on div "scrollable content" at bounding box center [255, 393] width 264 height 97
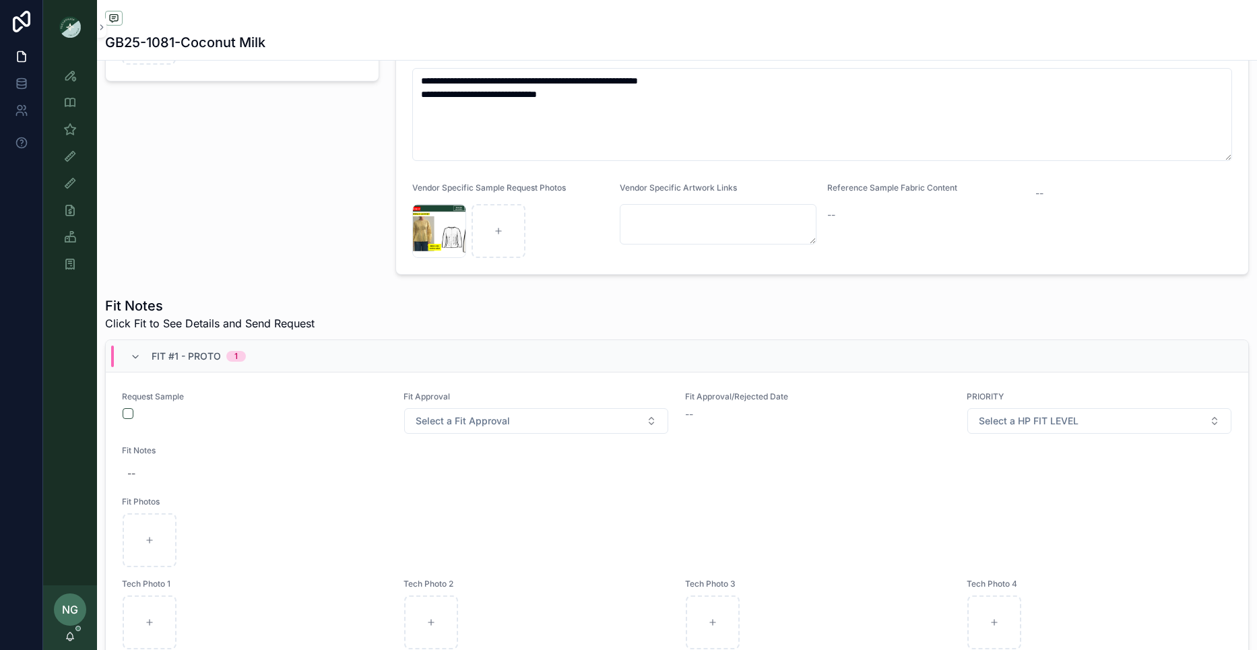
scroll to position [293, 0]
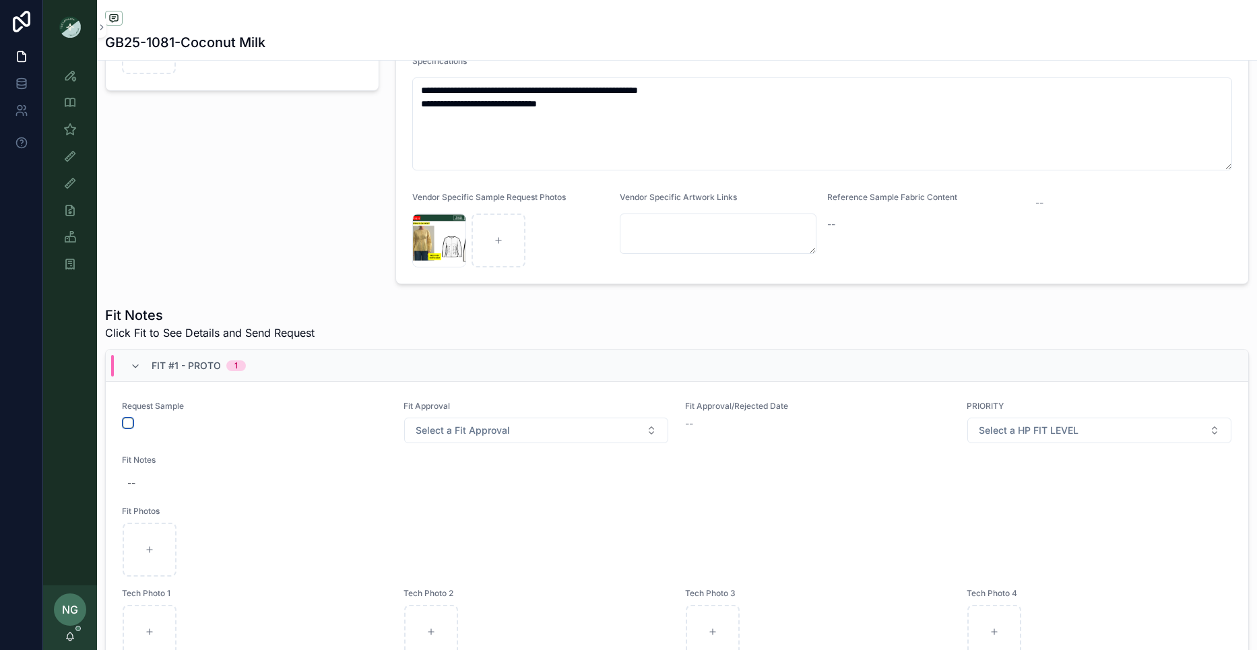
click at [131, 425] on button "scrollable content" at bounding box center [128, 423] width 11 height 11
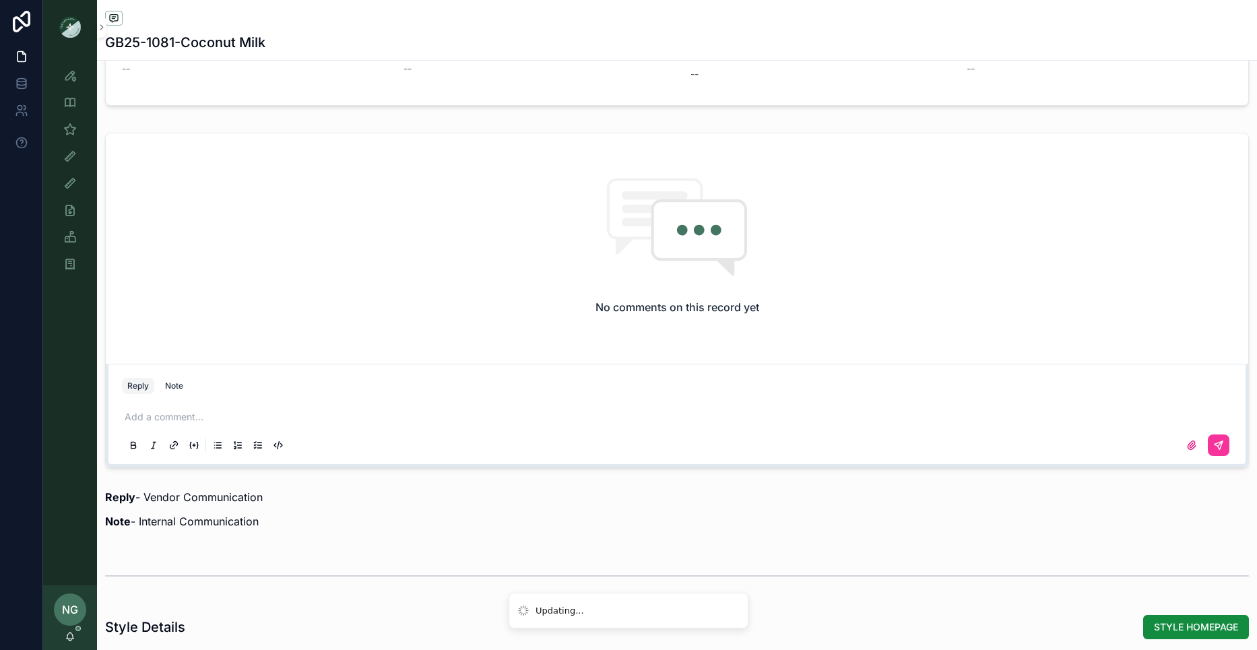
scroll to position [1240, 0]
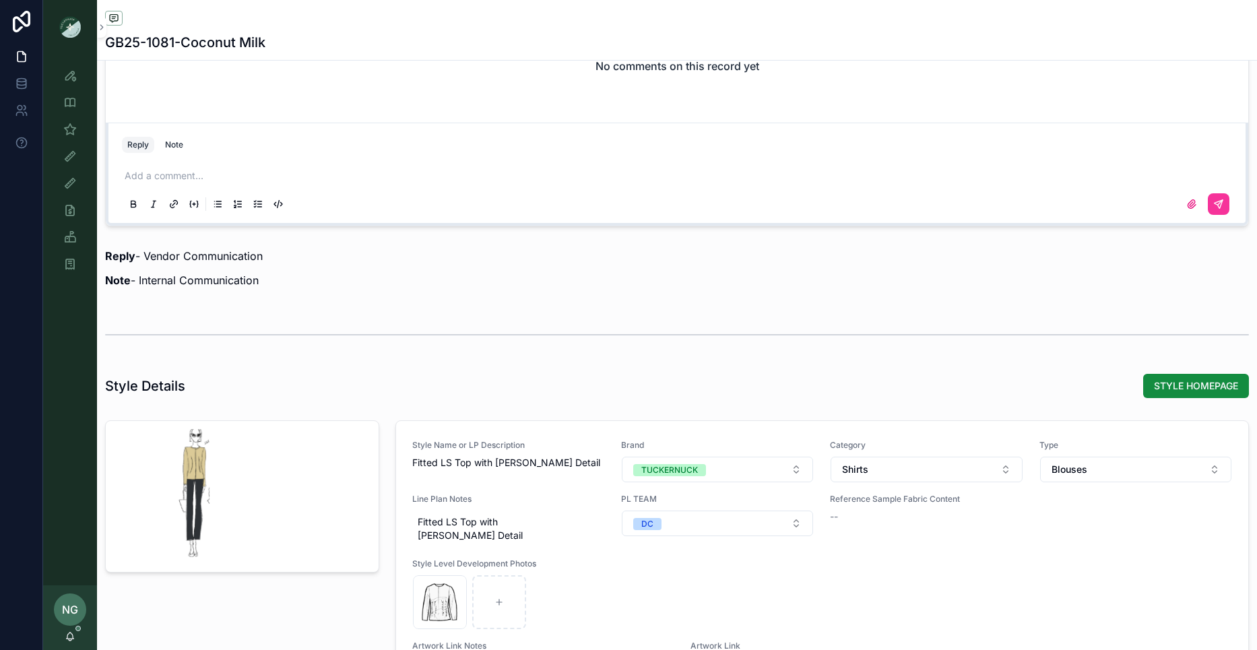
click at [179, 167] on div "Add a comment..." at bounding box center [677, 189] width 1110 height 57
click at [179, 152] on button "Note" at bounding box center [174, 145] width 29 height 16
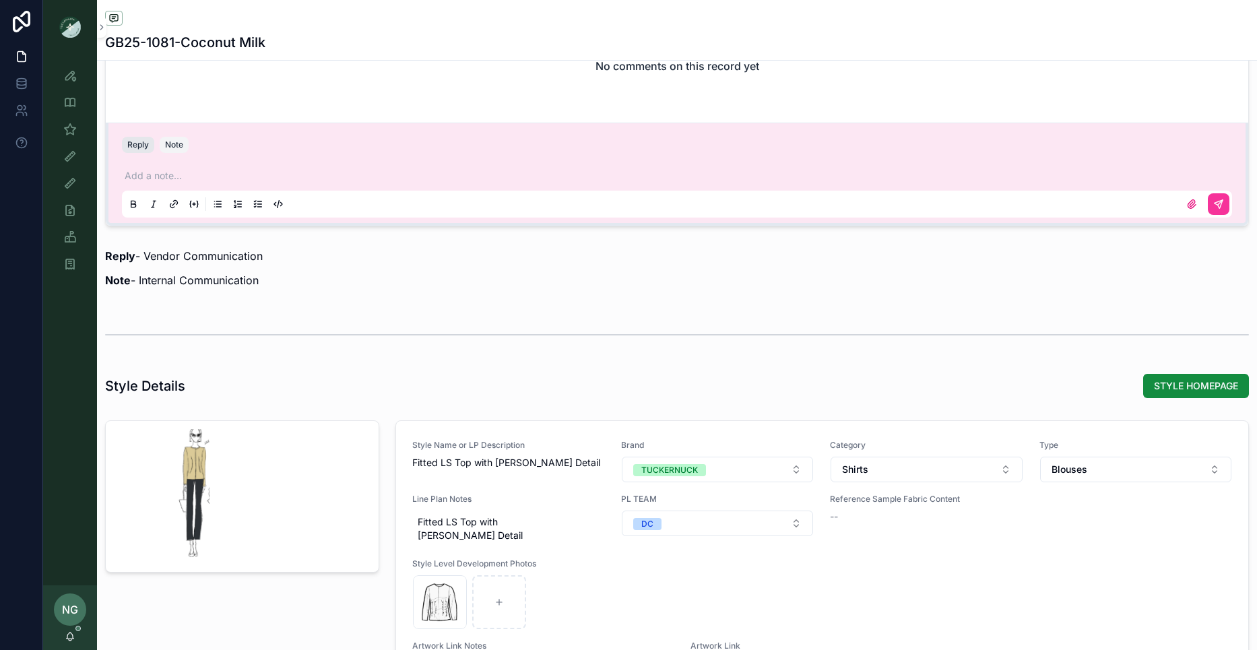
drag, startPoint x: 142, startPoint y: 145, endPoint x: 155, endPoint y: 175, distance: 32.9
click at [143, 146] on button "Reply" at bounding box center [138, 145] width 32 height 16
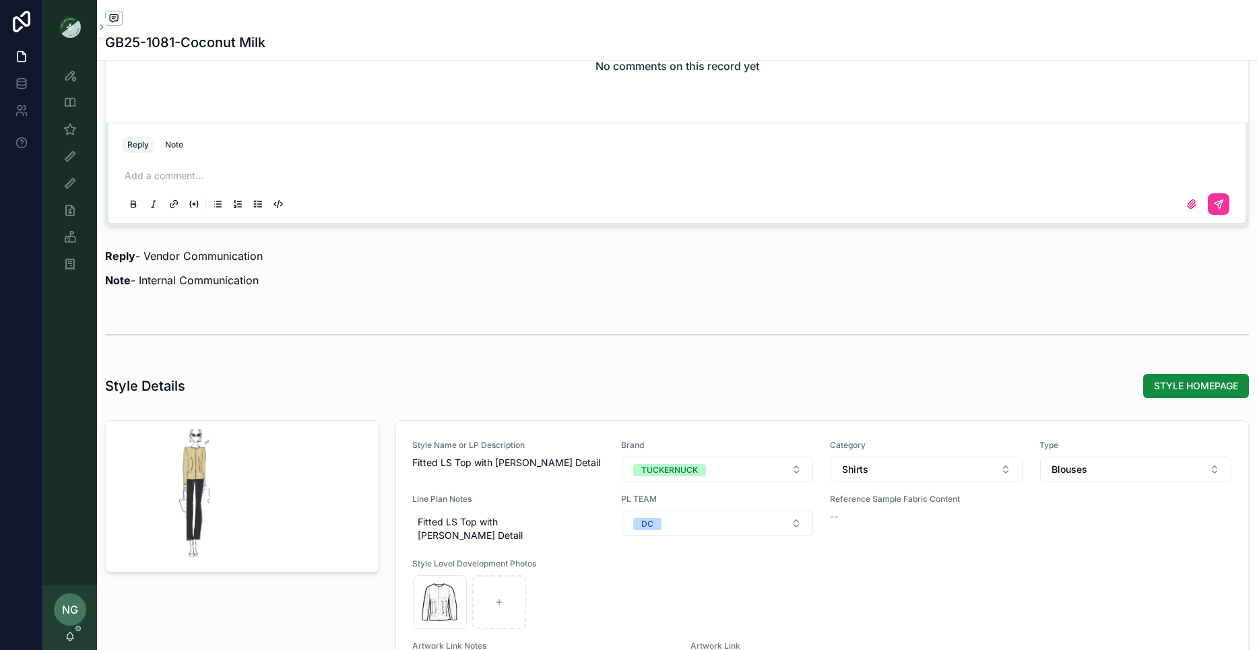
click at [154, 174] on p "scrollable content" at bounding box center [680, 175] width 1110 height 13
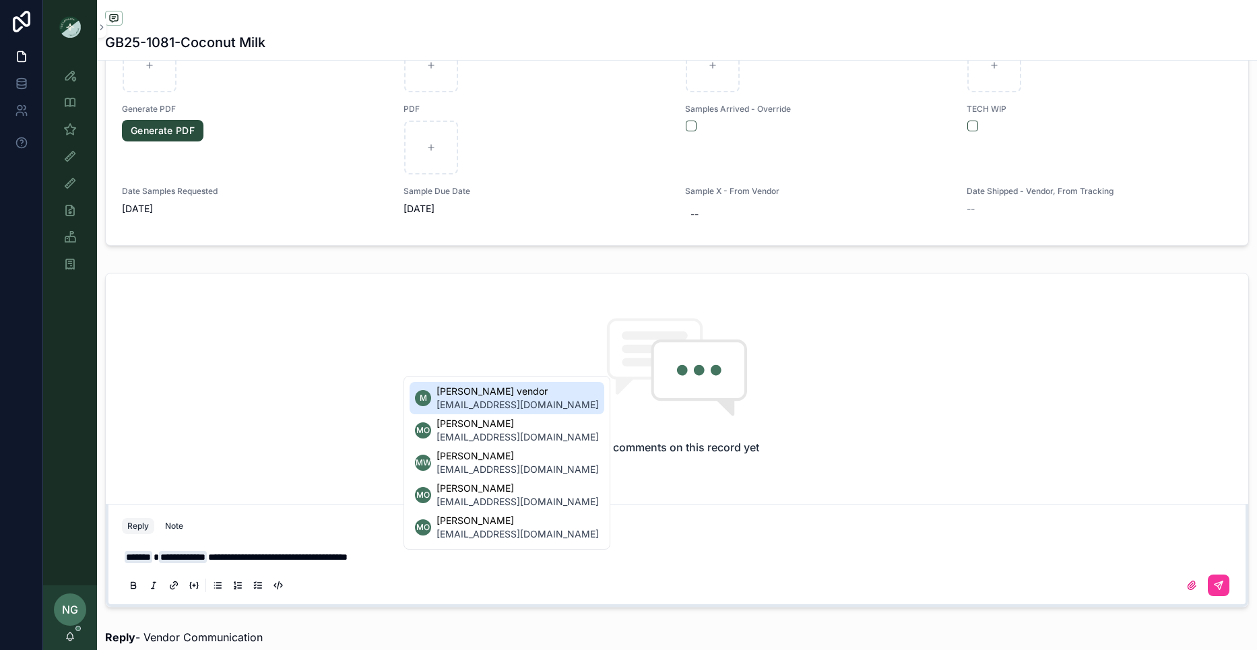
scroll to position [859, 0]
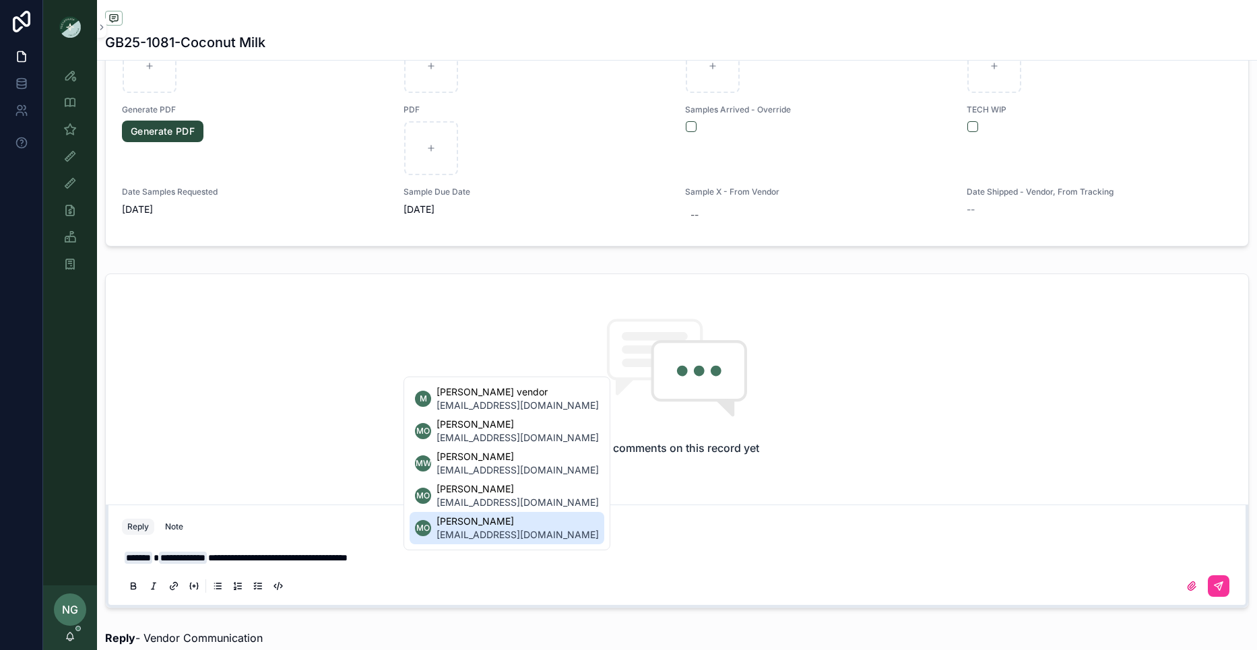
click at [533, 533] on li "MO Maggie Oaks moaks@tnuck.com" at bounding box center [506, 528] width 195 height 32
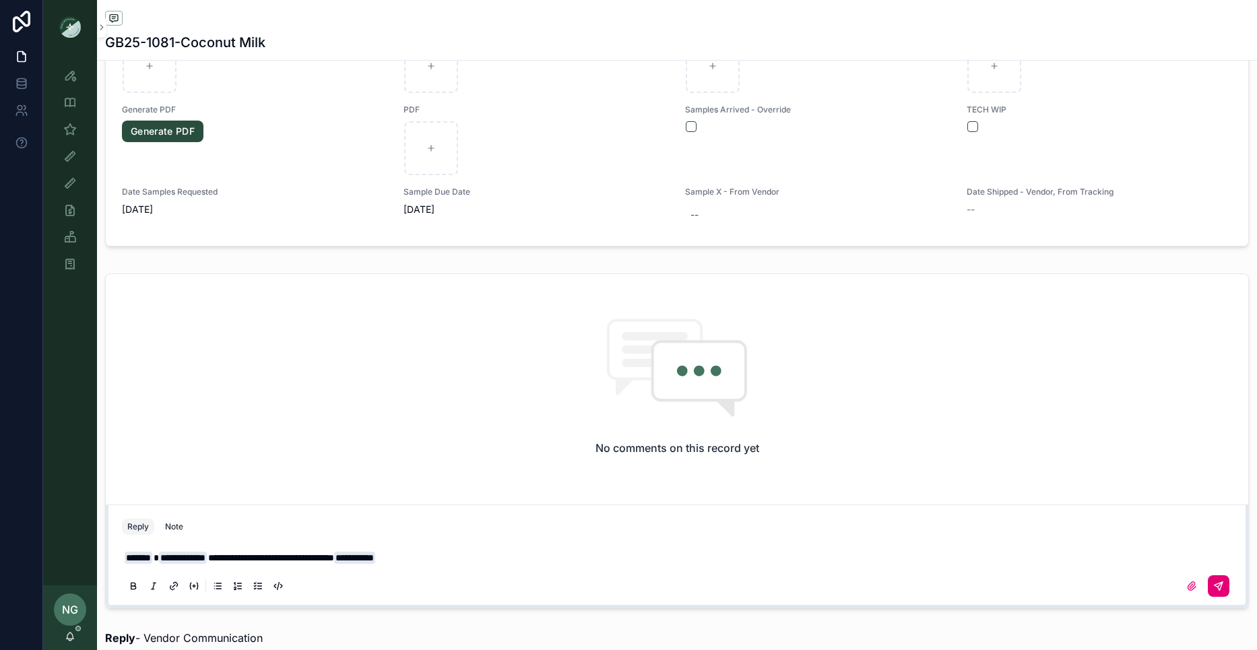
click at [1224, 591] on button "scrollable content" at bounding box center [1218, 586] width 22 height 22
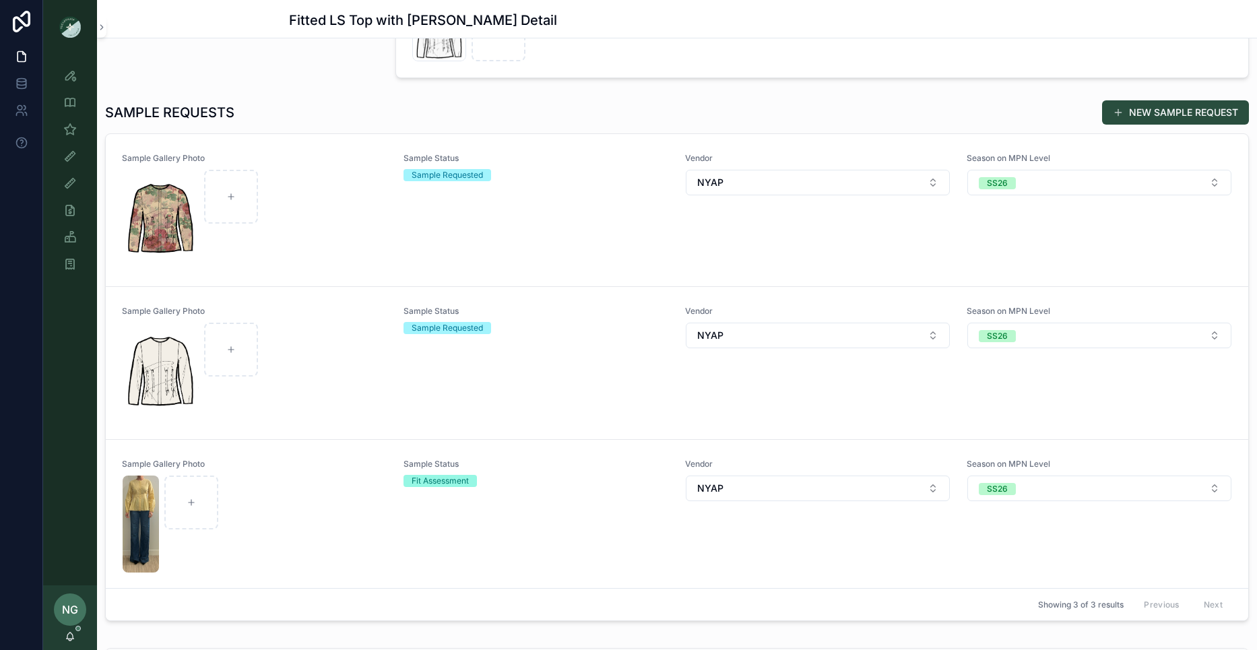
scroll to position [308, 0]
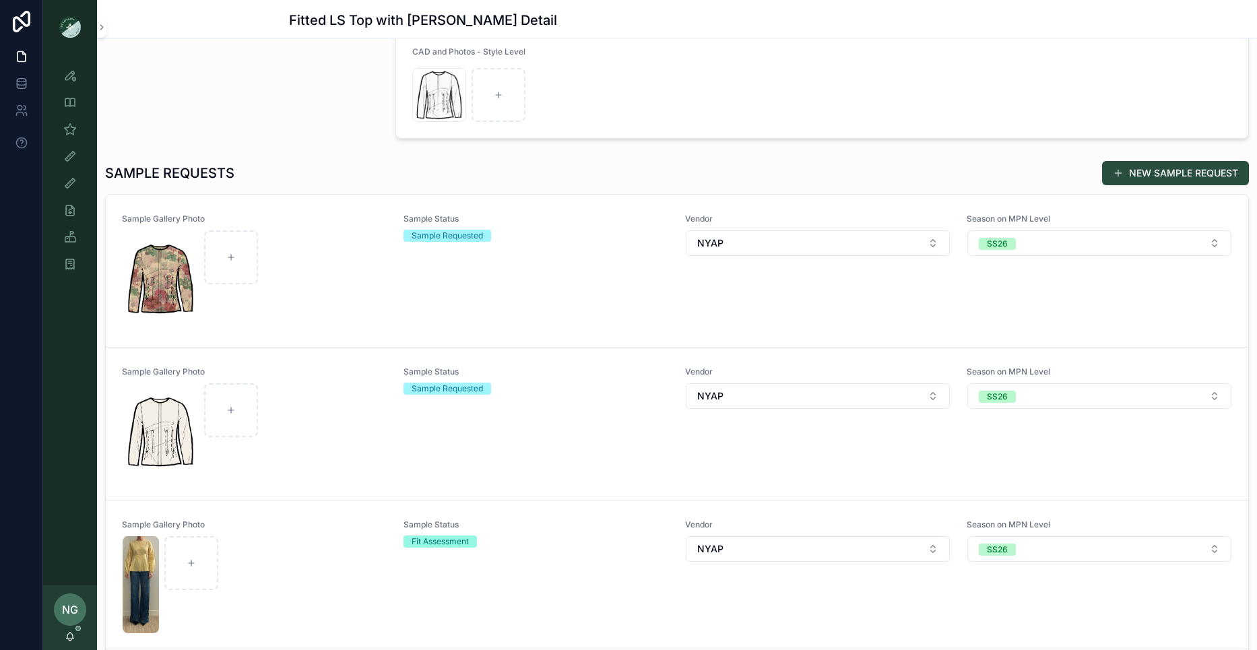
click at [306, 253] on div "scrollable content" at bounding box center [255, 278] width 264 height 97
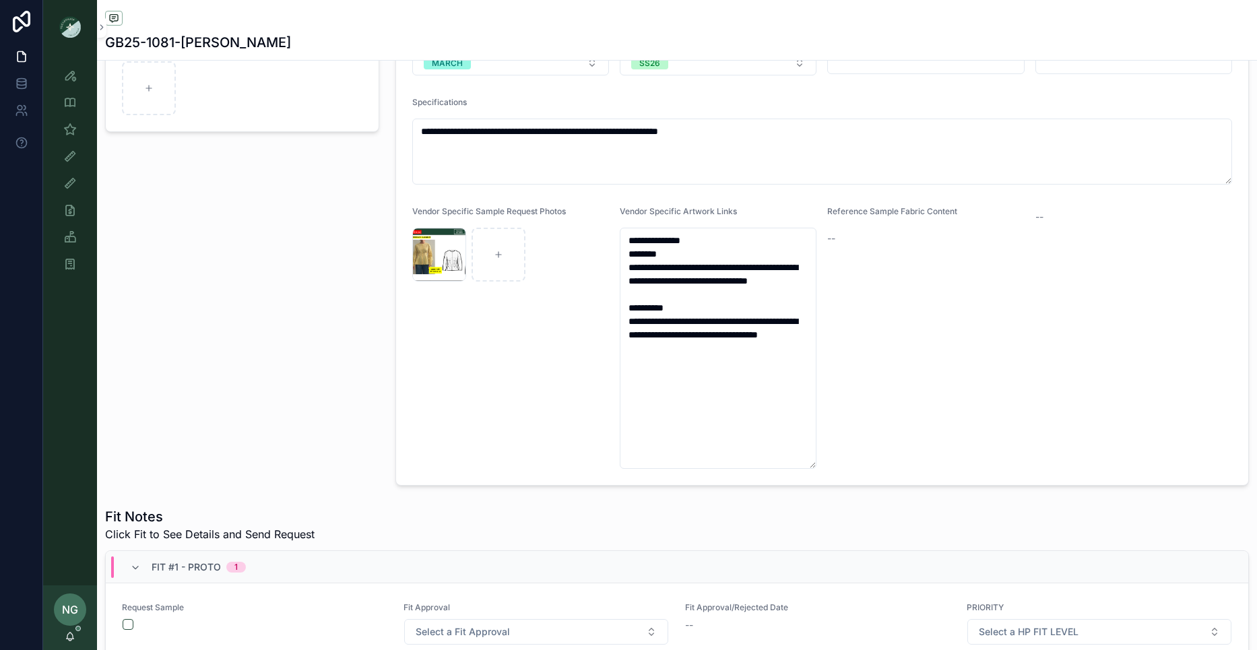
scroll to position [429, 0]
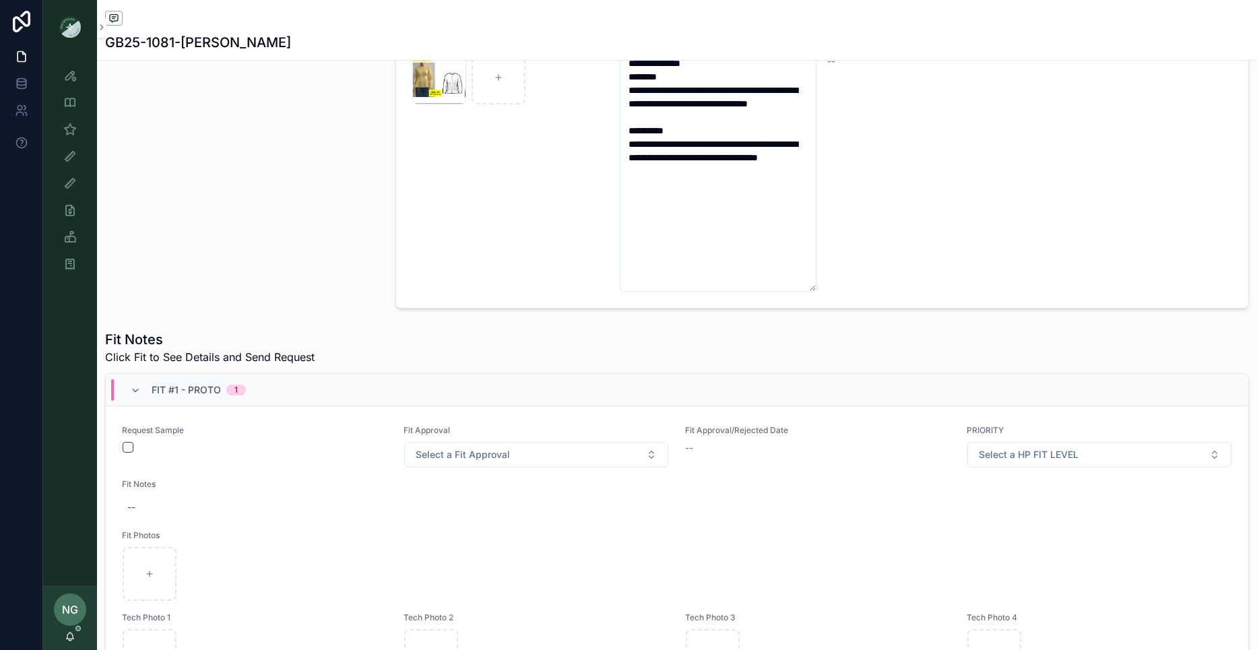
click at [127, 449] on form "scrollable content" at bounding box center [254, 447] width 265 height 12
click at [127, 447] on button "scrollable content" at bounding box center [128, 447] width 11 height 11
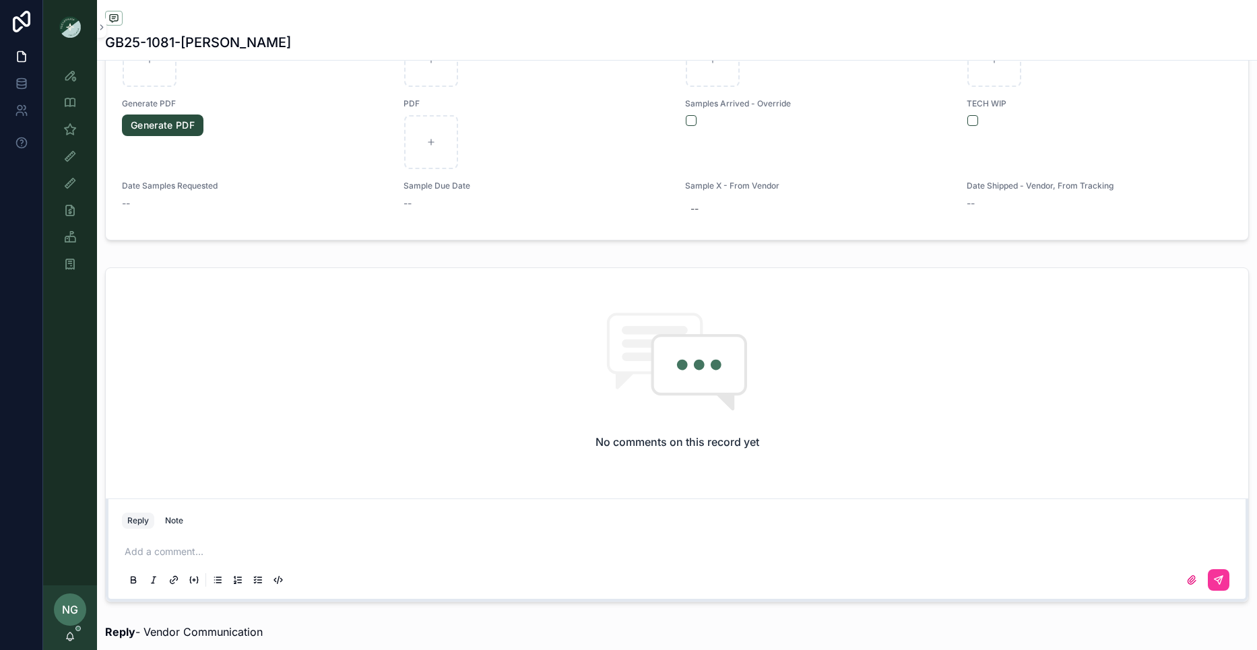
scroll to position [1075, 0]
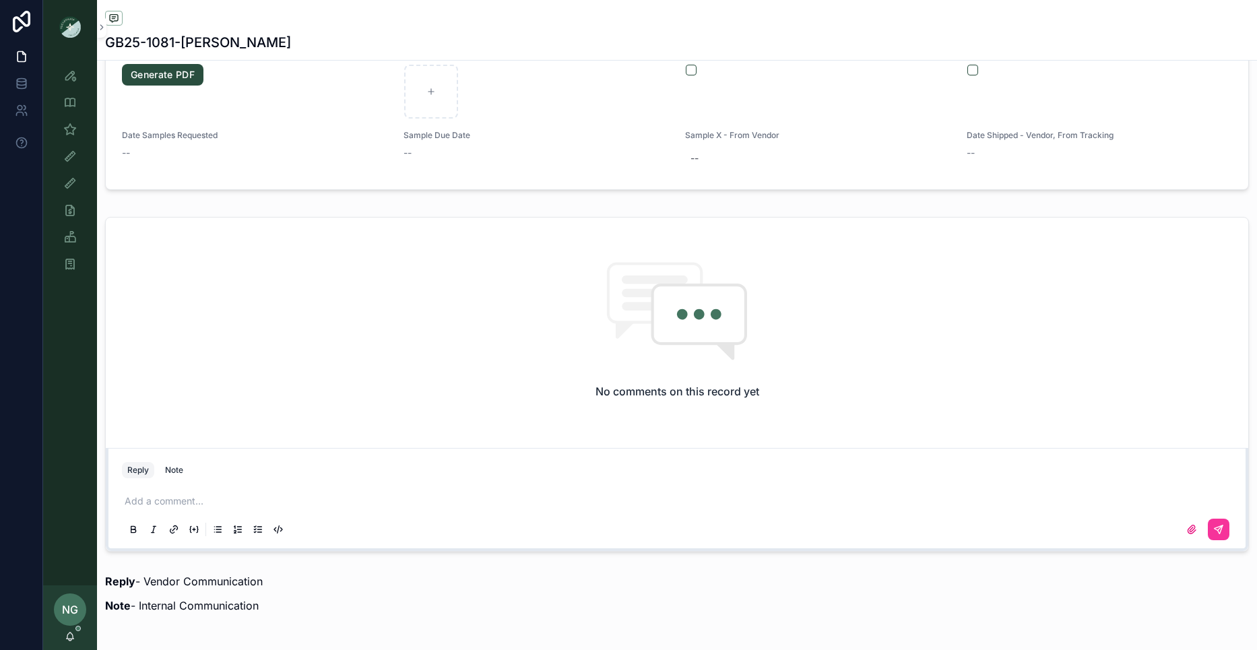
click at [186, 499] on p "scrollable content" at bounding box center [680, 500] width 1110 height 13
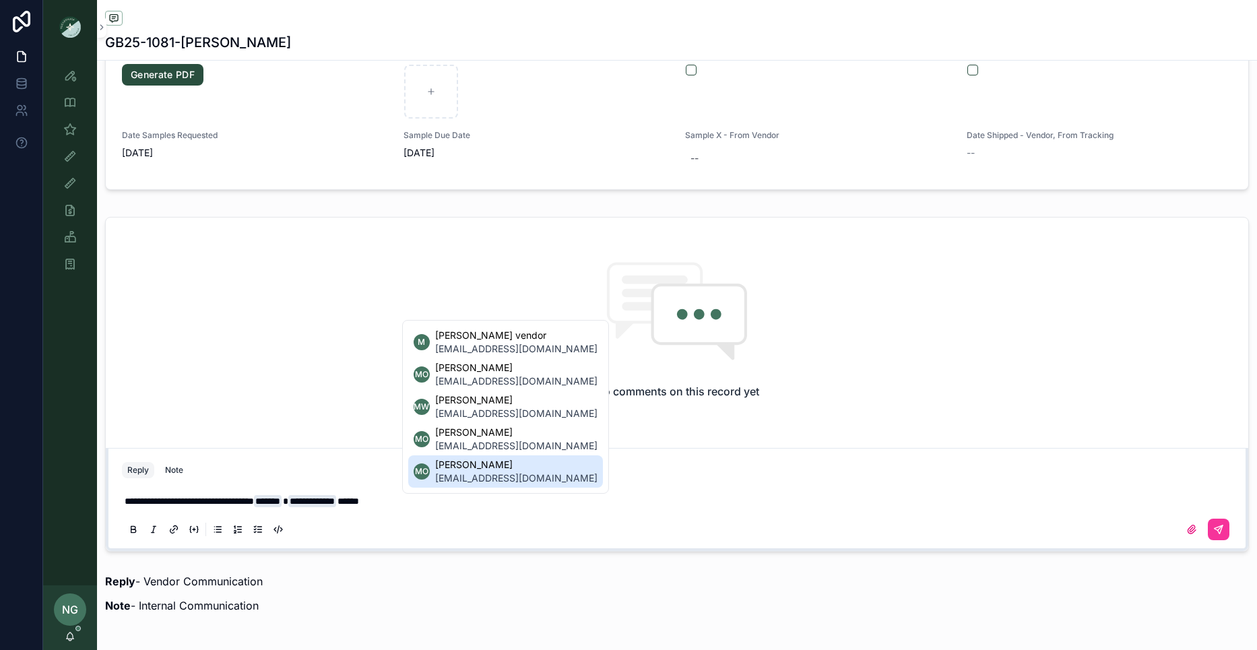
click at [494, 481] on span "moaks@tnuck.com" at bounding box center [516, 477] width 162 height 13
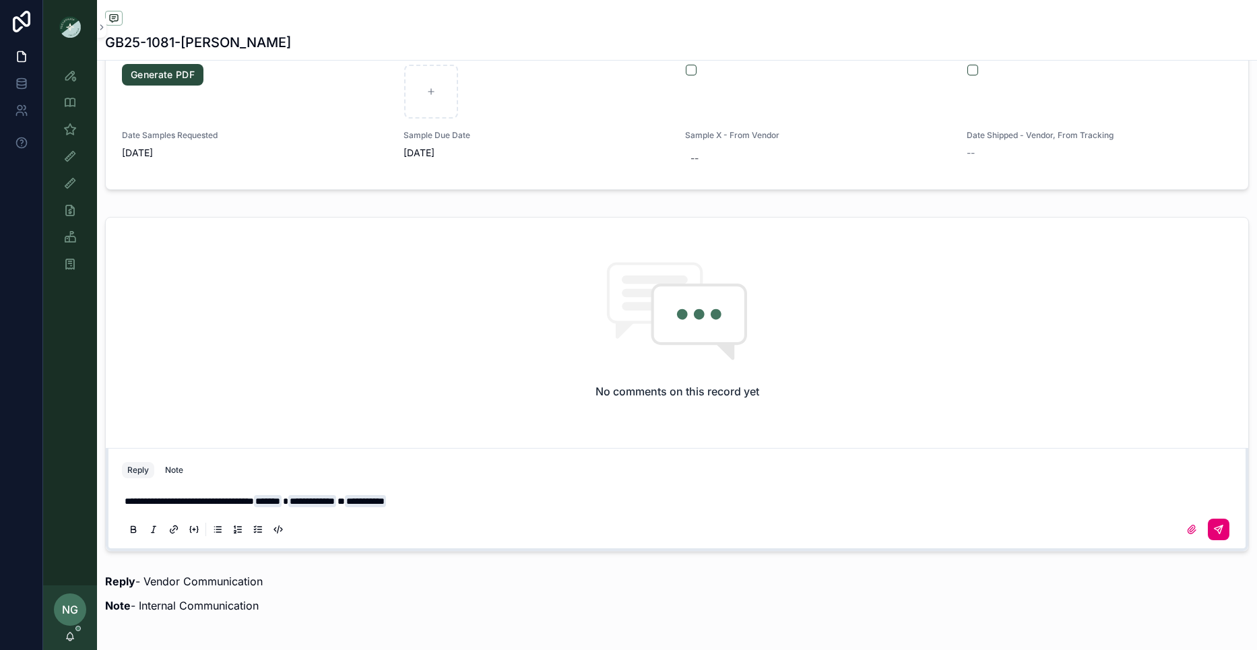
click at [1207, 528] on button "scrollable content" at bounding box center [1218, 530] width 22 height 22
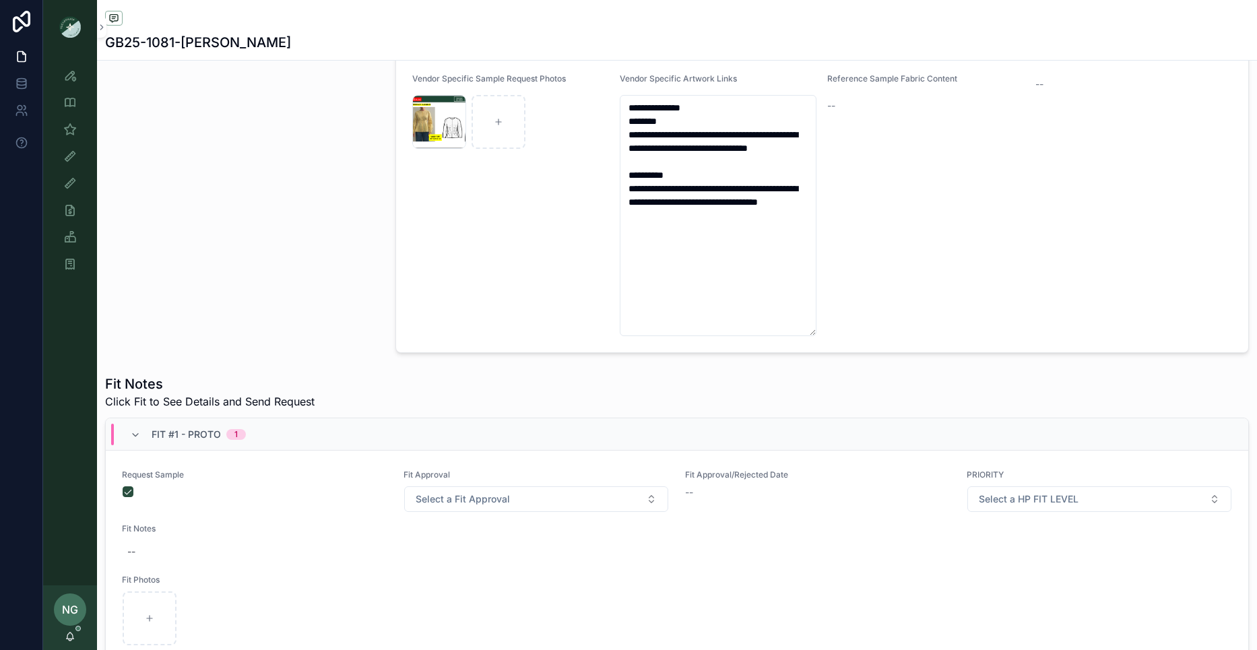
scroll to position [0, 0]
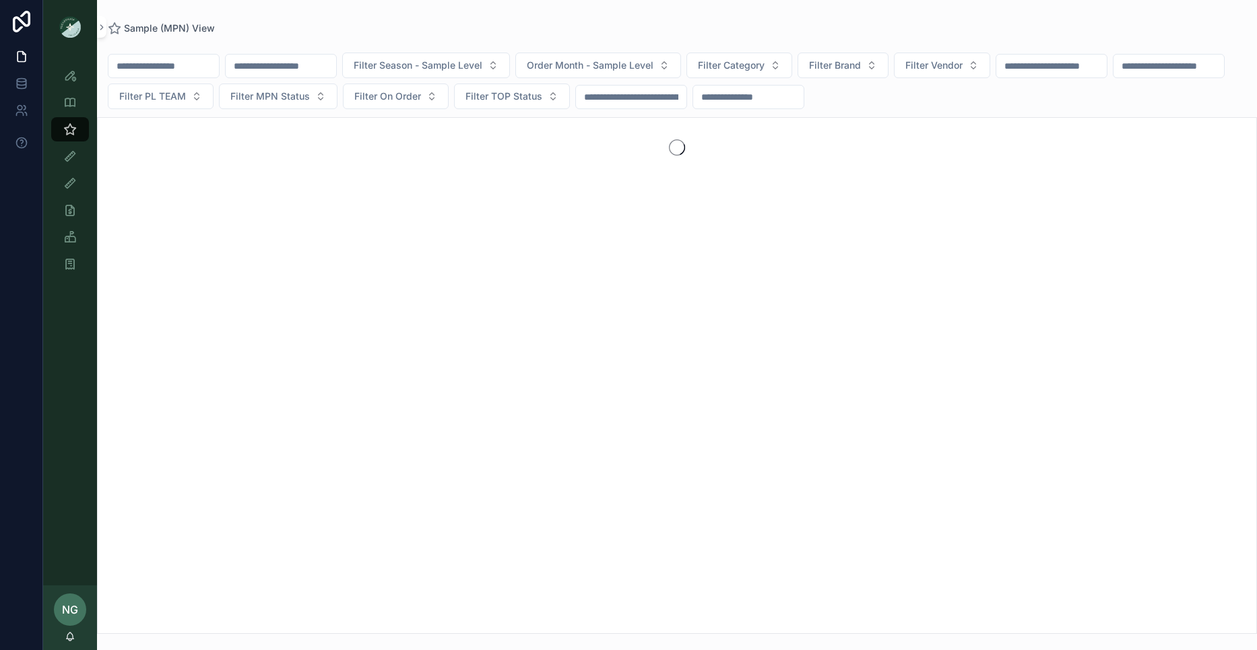
click at [272, 61] on input "scrollable content" at bounding box center [281, 66] width 110 height 19
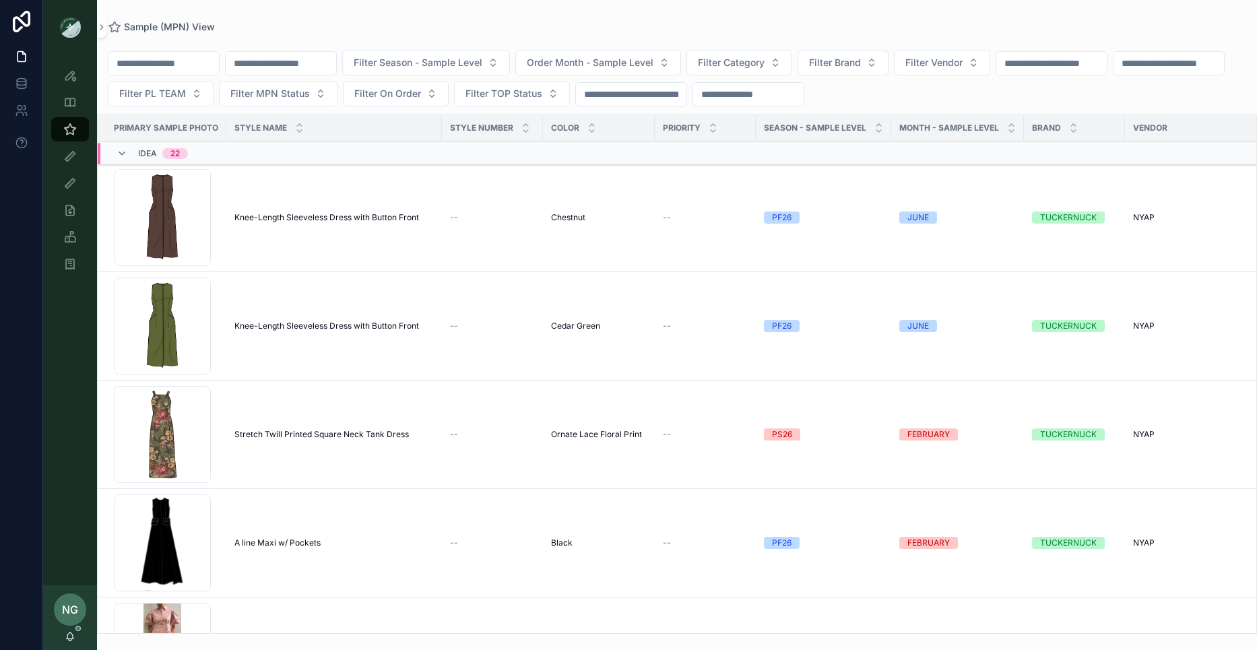
paste input "*******"
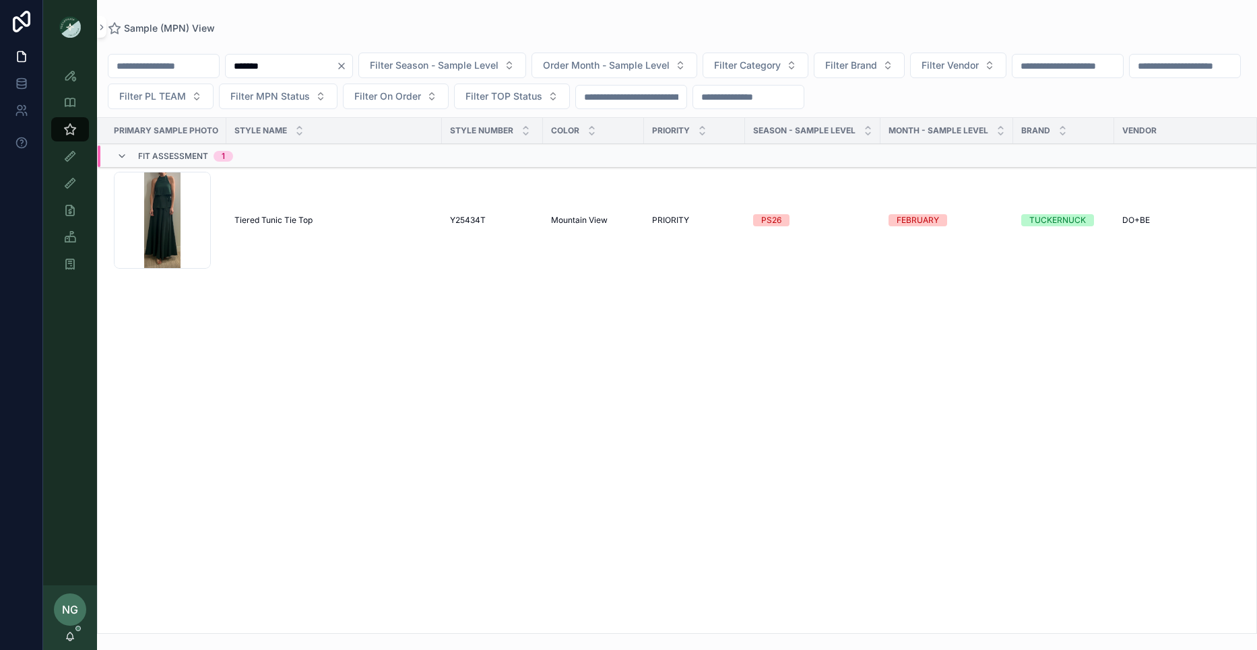
type input "*******"
click at [349, 216] on div "Tiered Tunic Tie Top Tiered Tunic Tie Top" at bounding box center [333, 220] width 199 height 11
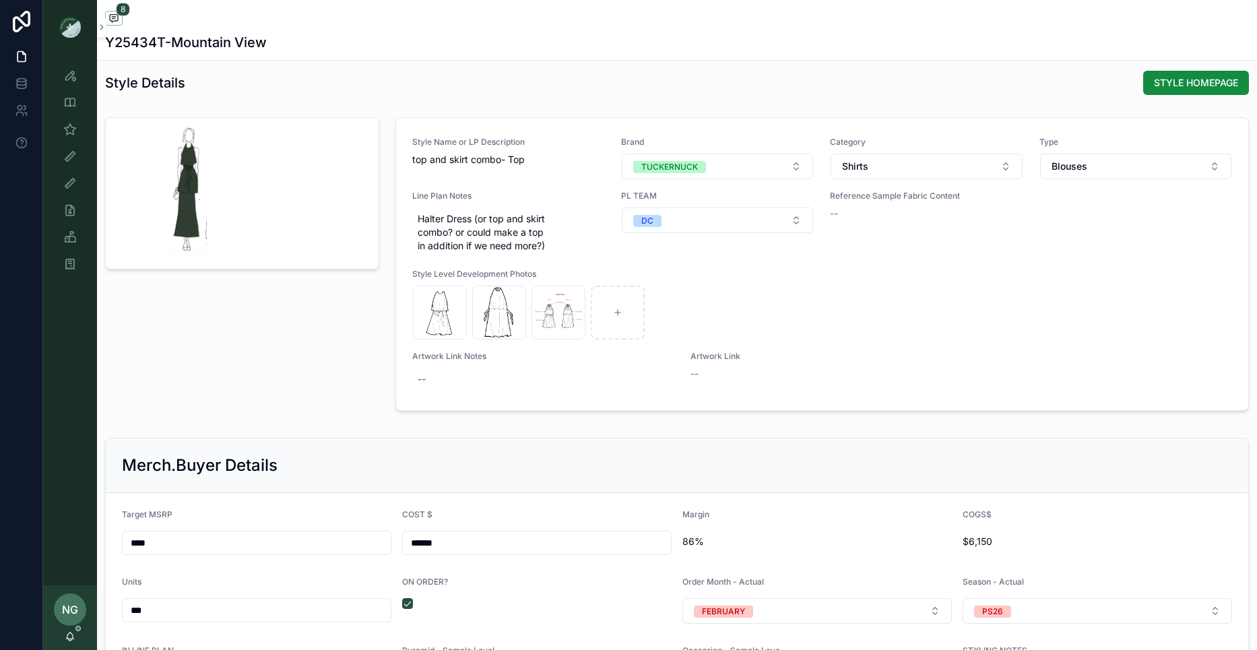
scroll to position [1657, 0]
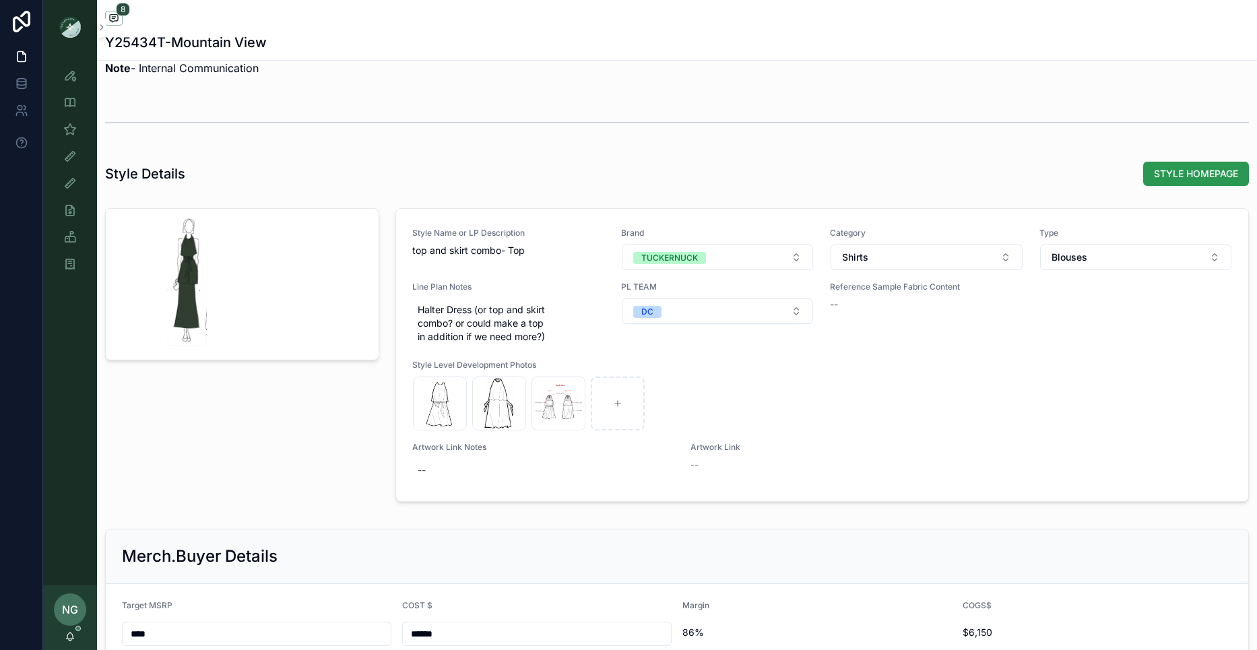
click at [1174, 174] on span "STYLE HOMEPAGE" at bounding box center [1196, 173] width 84 height 13
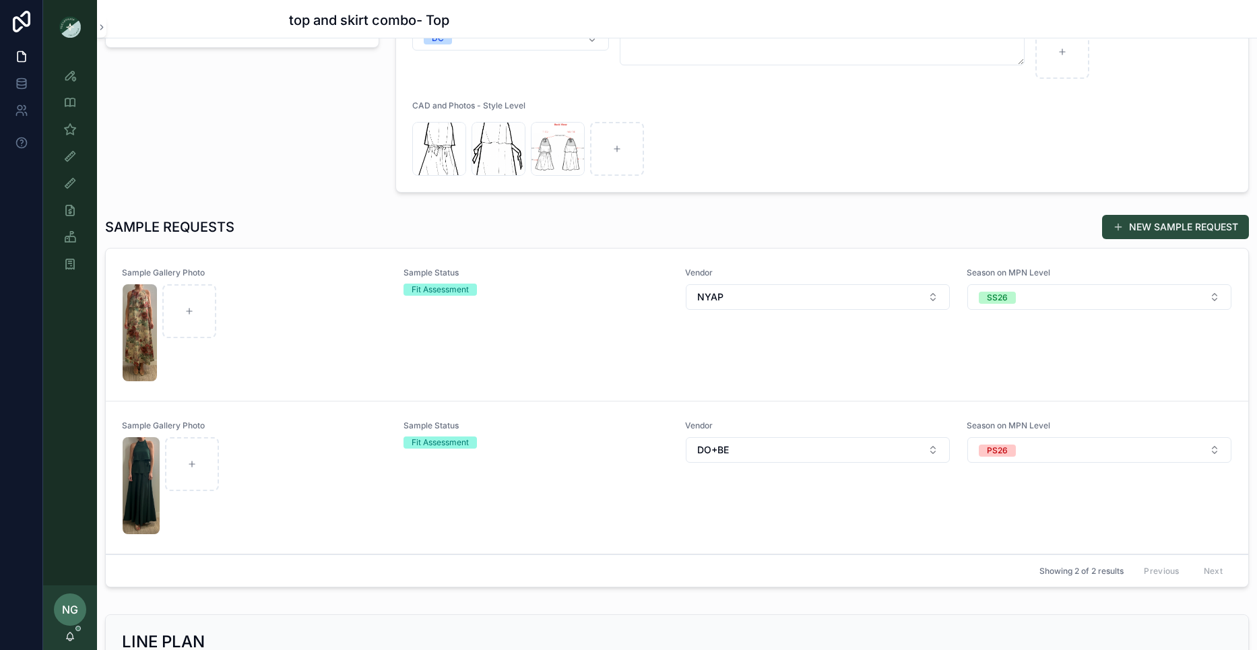
scroll to position [265, 0]
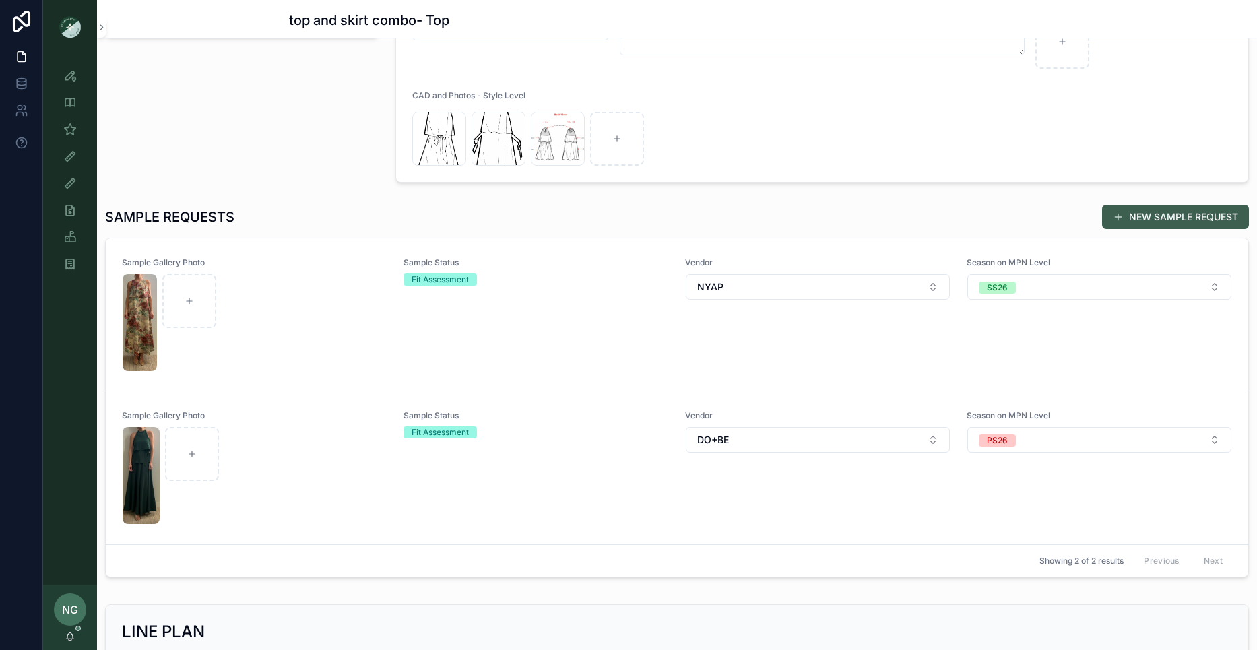
click at [1166, 219] on button "NEW SAMPLE REQUEST" at bounding box center [1175, 217] width 147 height 24
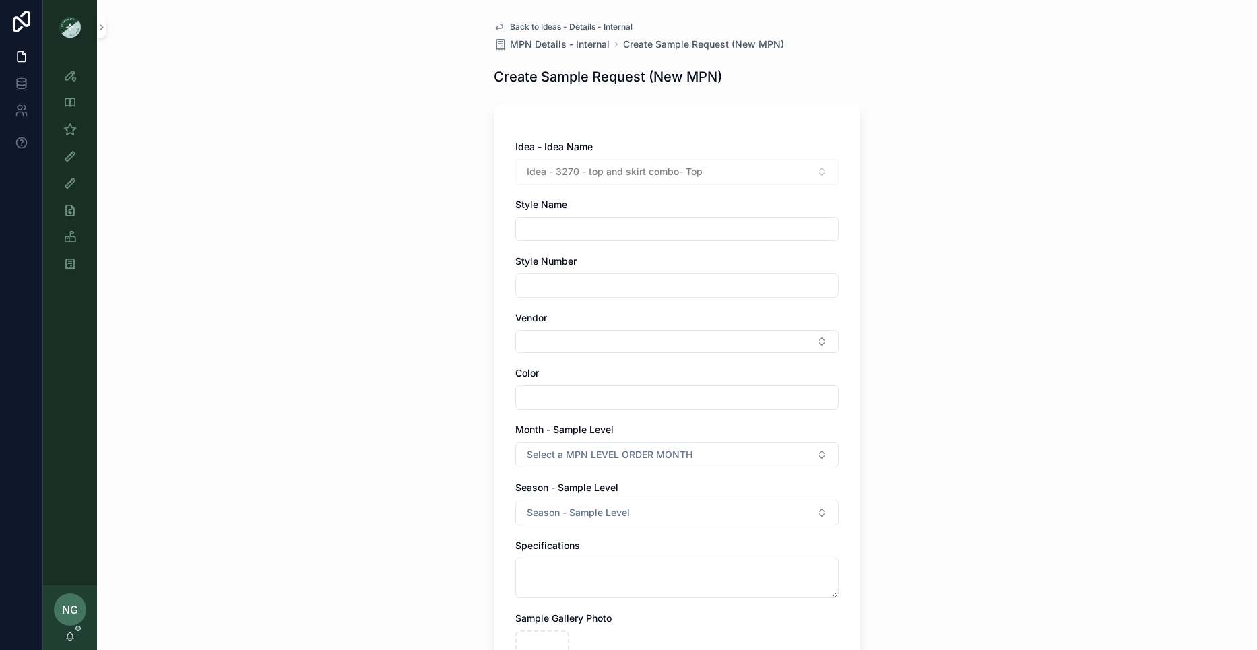
click at [591, 230] on input "scrollable content" at bounding box center [677, 229] width 322 height 19
drag, startPoint x: 639, startPoint y: 222, endPoint x: 484, endPoint y: 232, distance: 155.3
click at [483, 232] on div "Back to Ideas - Details - Internal MPN Details - Internal Create Sample Request…" at bounding box center [677, 505] width 388 height 1010
drag, startPoint x: 594, startPoint y: 225, endPoint x: 362, endPoint y: 218, distance: 231.8
click at [362, 218] on div "Back to Ideas - Details - Internal MPN Details - Internal Create Sample Request…" at bounding box center [677, 325] width 1160 height 650
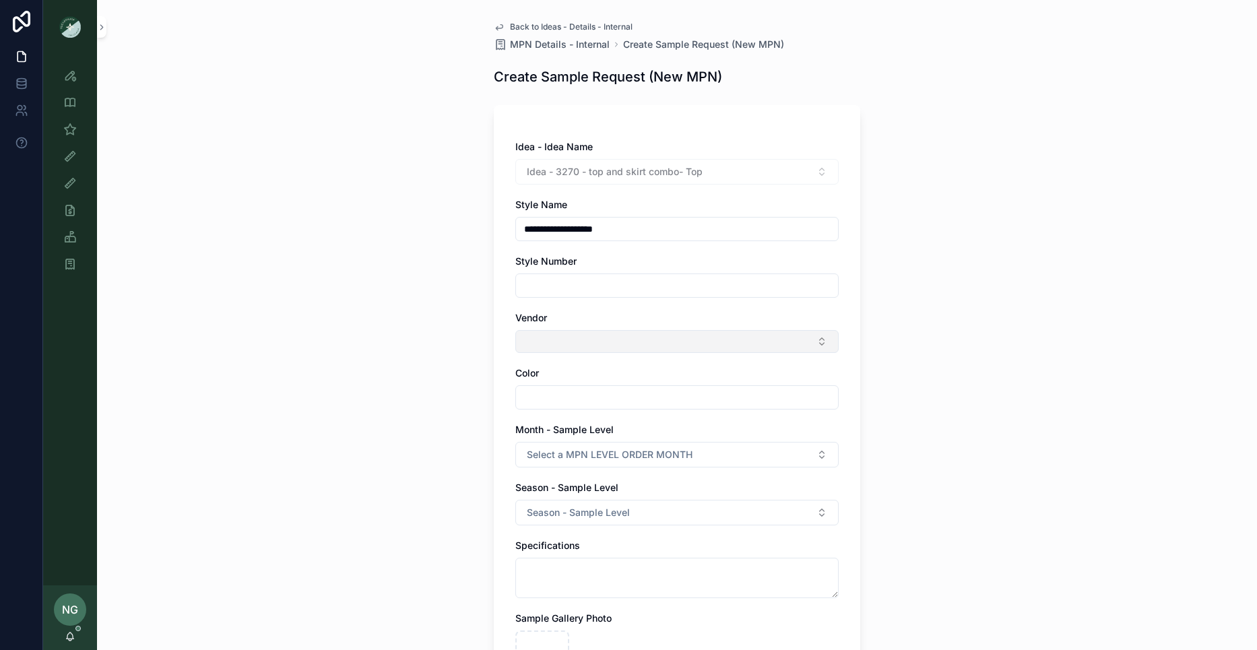
type input "**********"
click at [523, 345] on button "Select Button" at bounding box center [676, 341] width 323 height 23
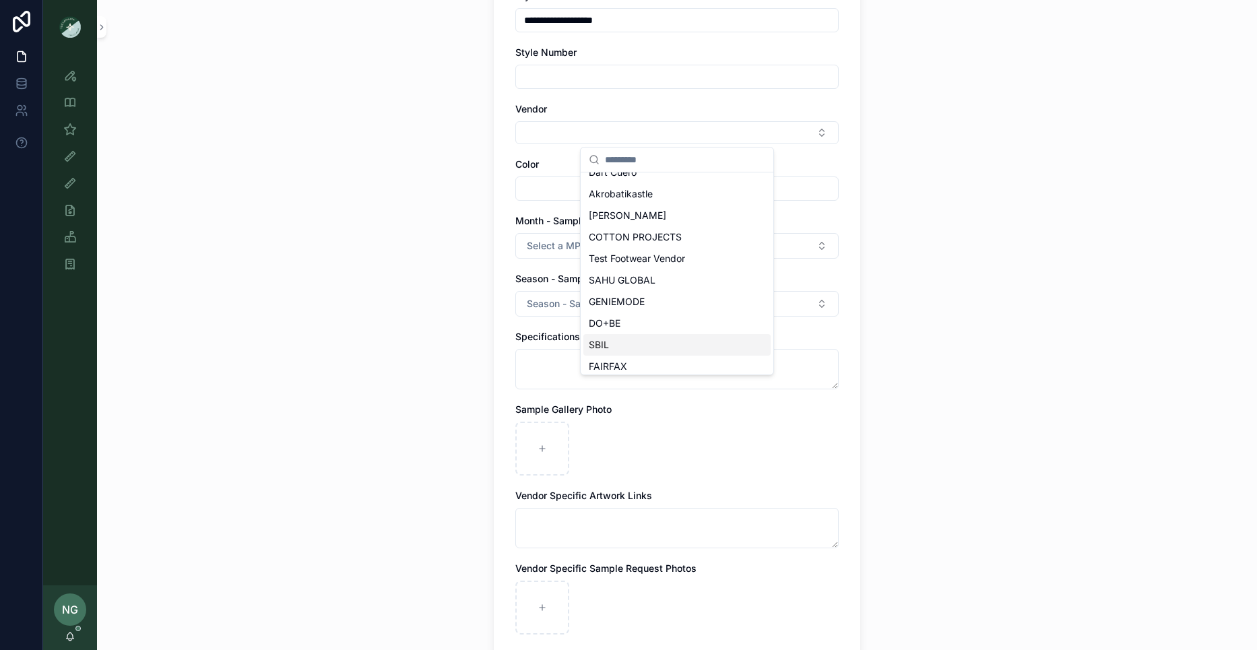
scroll to position [165, 0]
click at [616, 324] on span "DO+BE" at bounding box center [605, 322] width 32 height 13
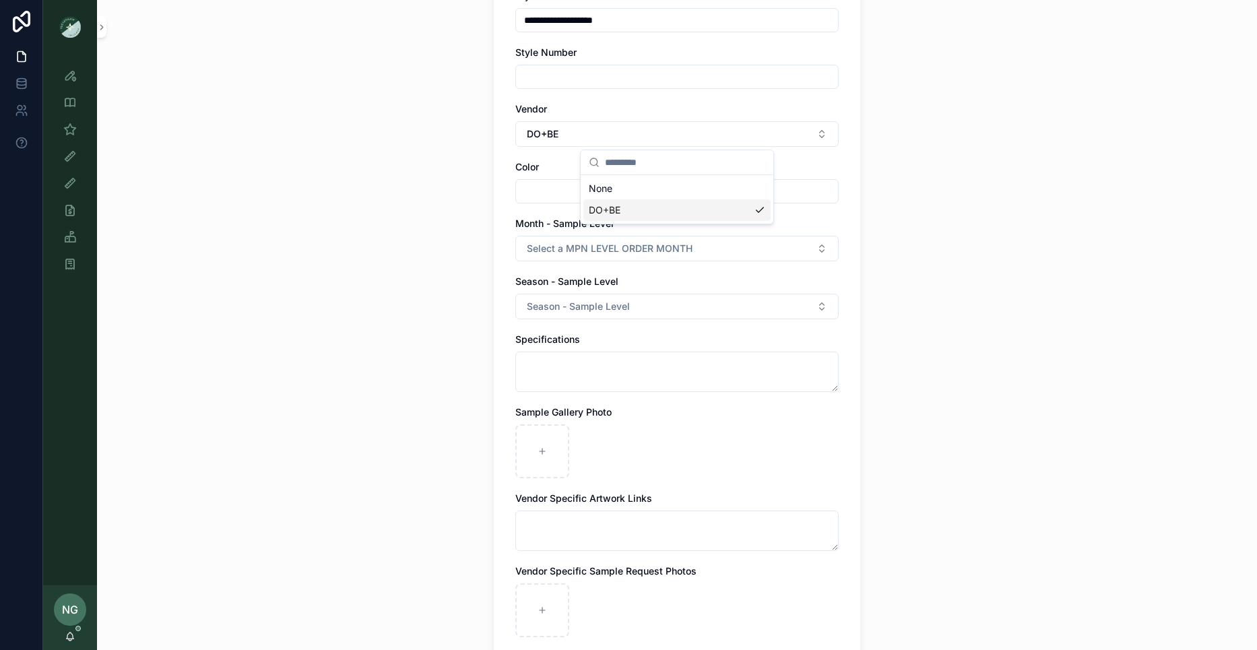
scroll to position [0, 0]
click at [556, 191] on input "scrollable content" at bounding box center [677, 191] width 322 height 19
type input "*****"
click at [570, 242] on span "Select a MPN LEVEL ORDER MONTH" at bounding box center [610, 248] width 166 height 13
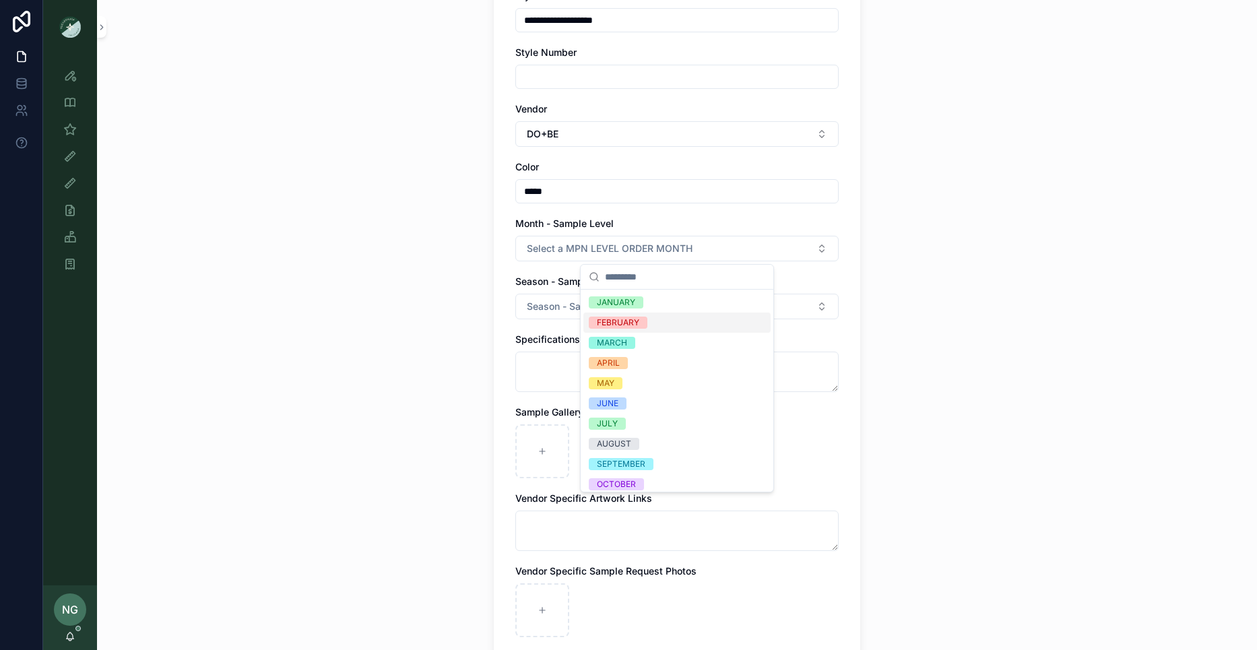
click at [635, 325] on div "FEBRUARY" at bounding box center [618, 323] width 42 height 12
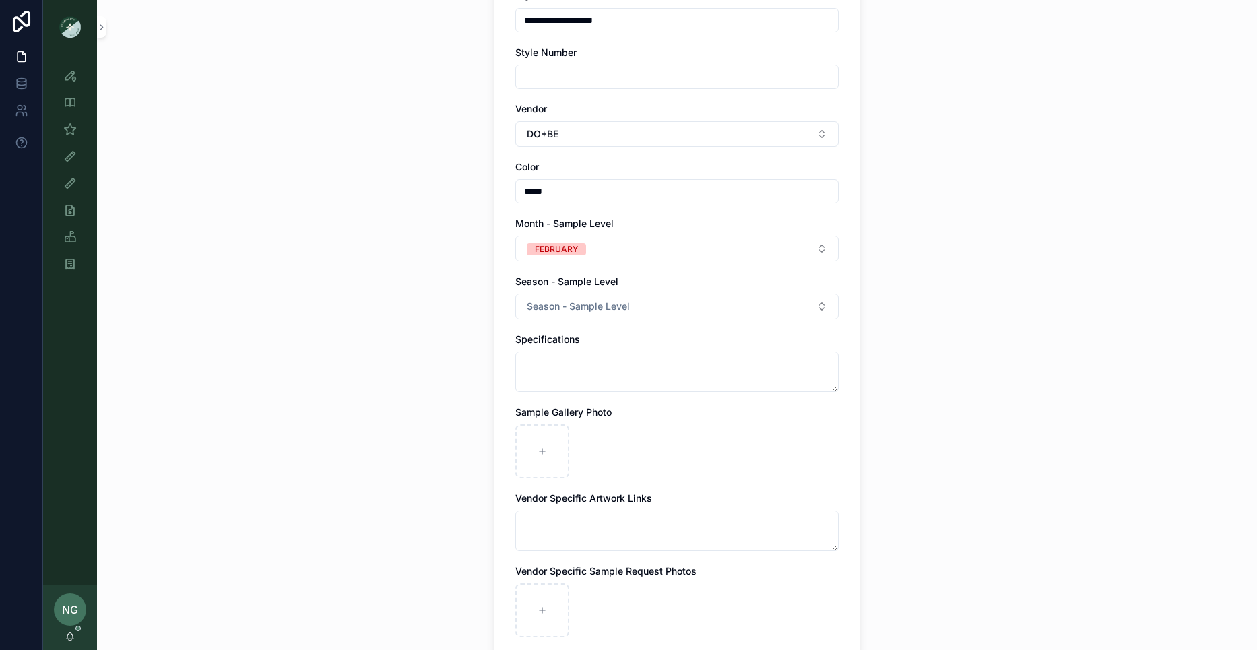
click at [597, 294] on button "Season - Sample Level" at bounding box center [676, 307] width 323 height 26
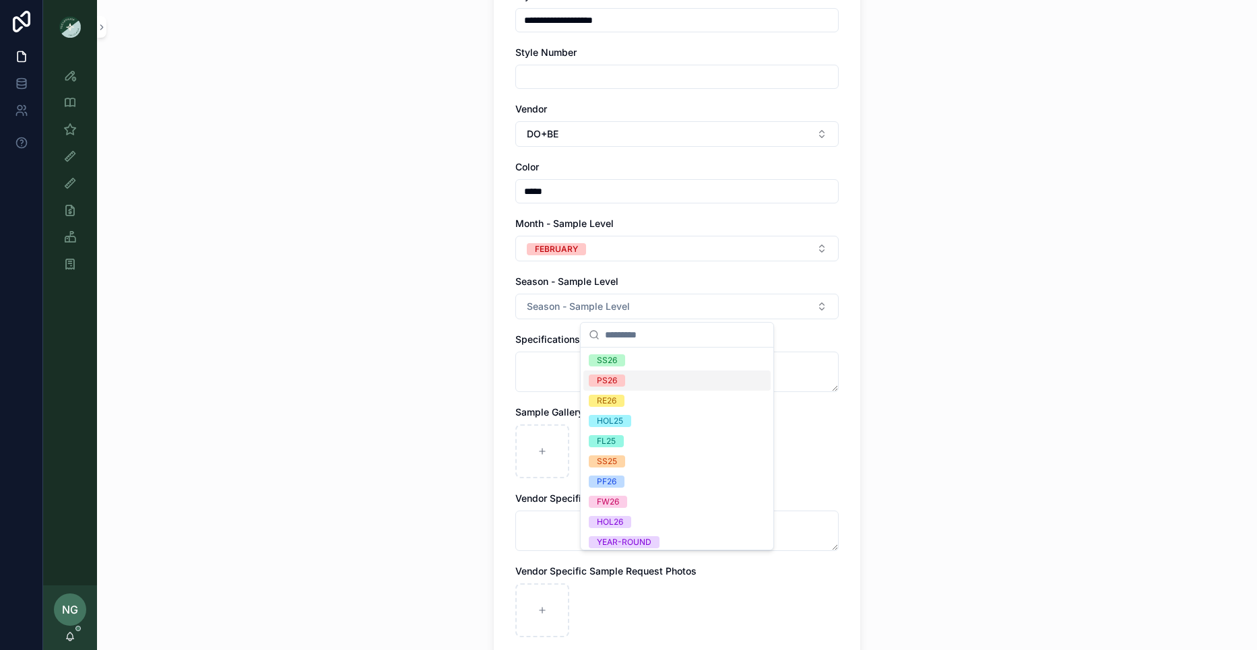
click at [629, 386] on div "PS26" at bounding box center [676, 380] width 187 height 20
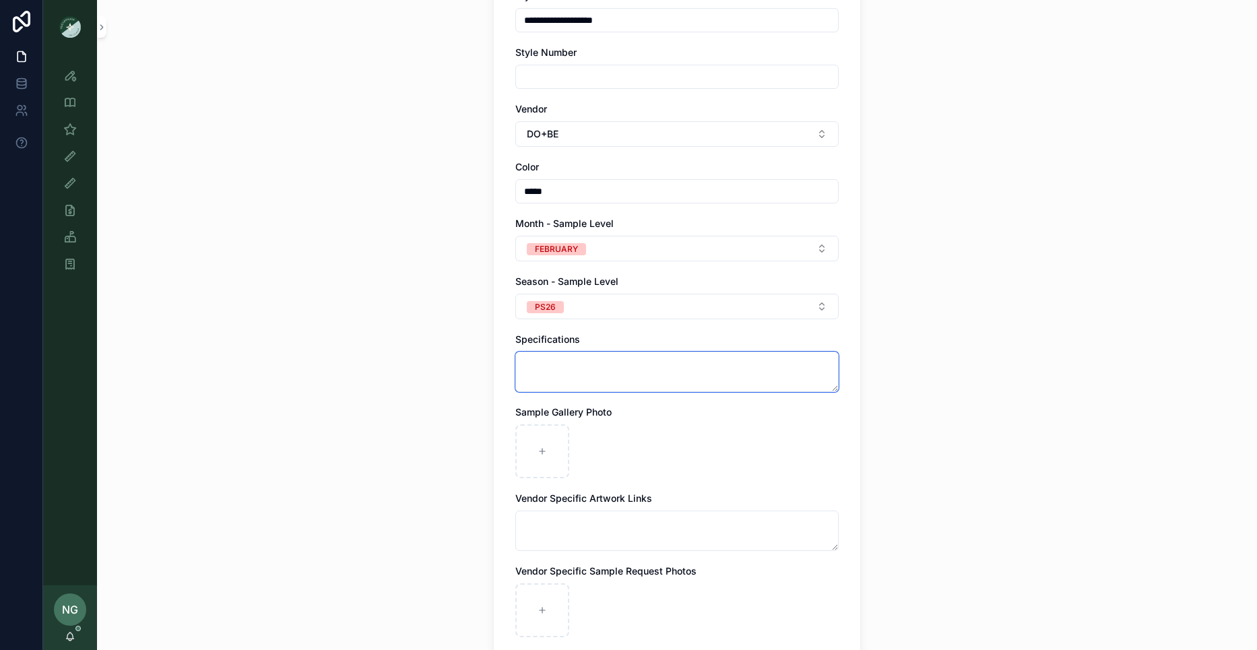
click at [558, 363] on textarea "scrollable content" at bounding box center [676, 372] width 323 height 40
paste textarea "**********"
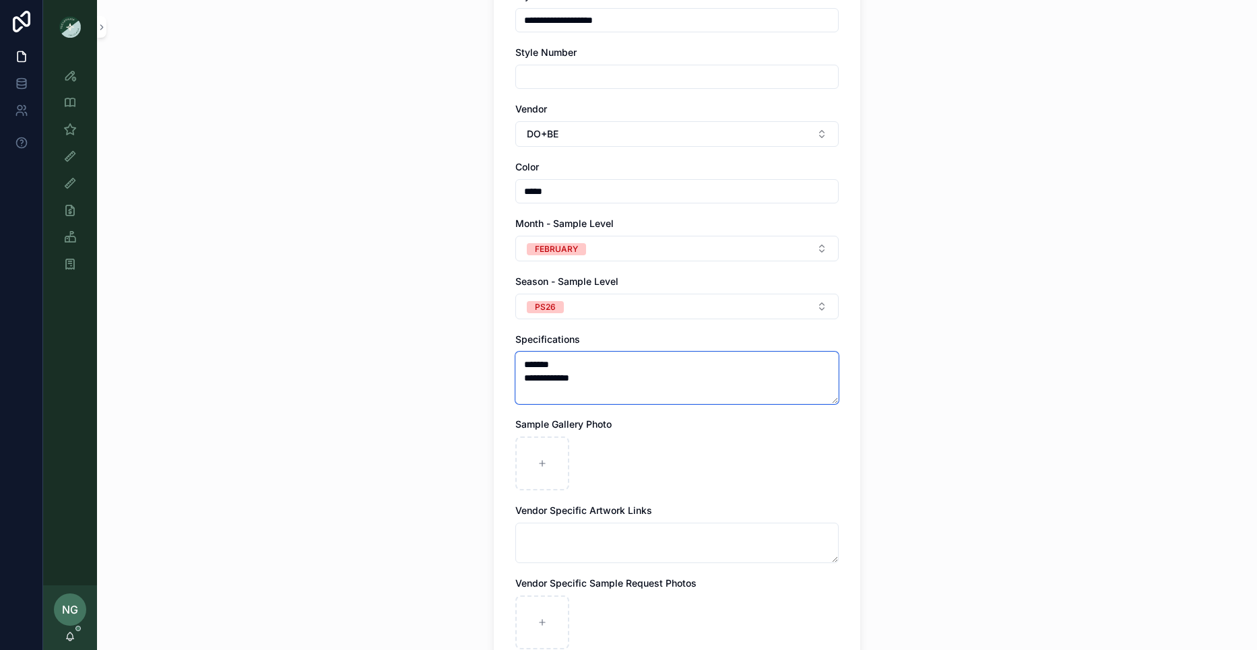
drag, startPoint x: 605, startPoint y: 380, endPoint x: 494, endPoint y: 378, distance: 111.1
click at [494, 378] on div "**********" at bounding box center [677, 290] width 366 height 788
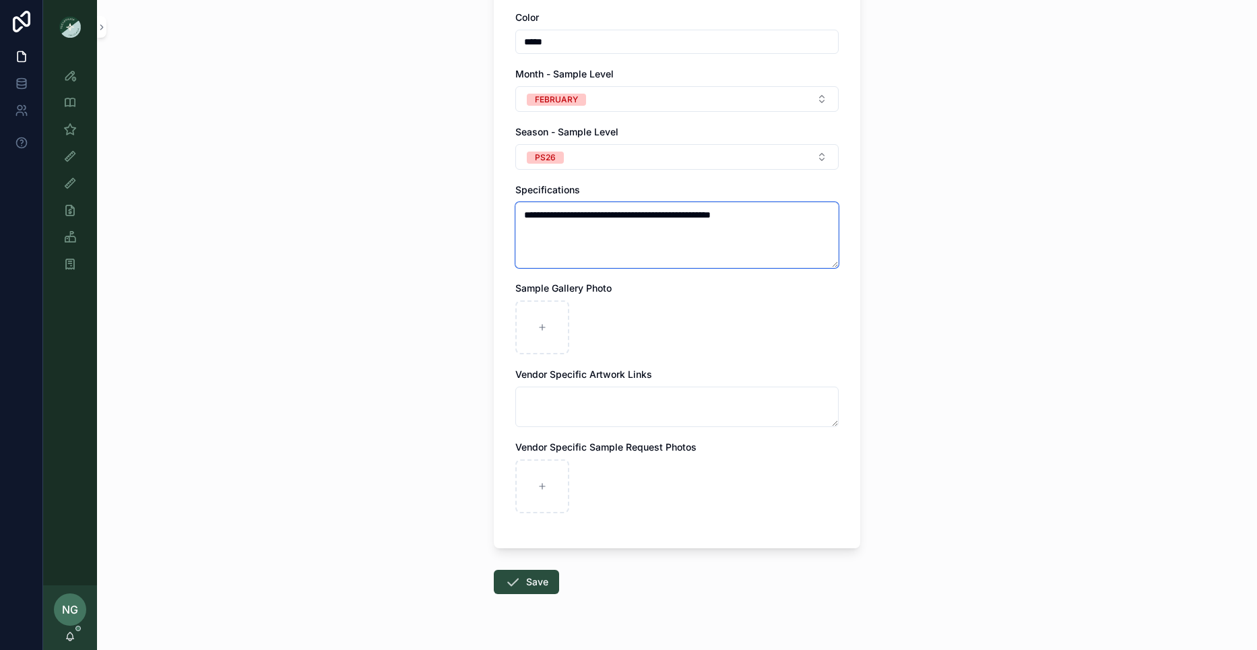
scroll to position [375, 0]
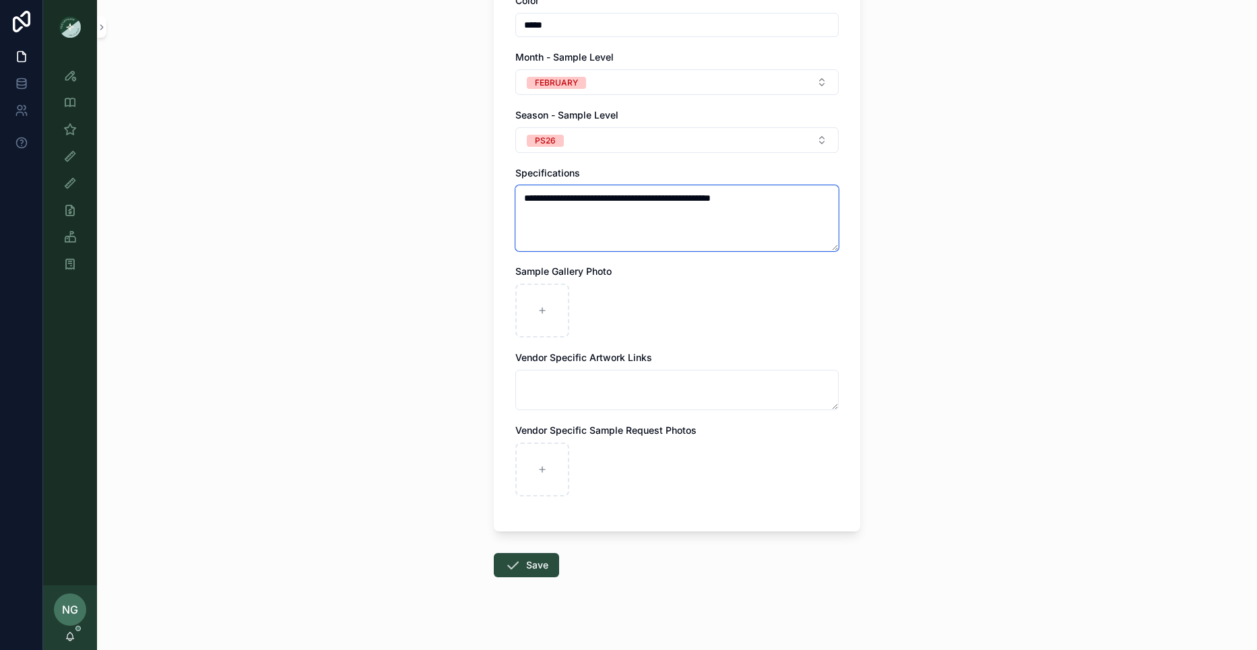
type textarea "**********"
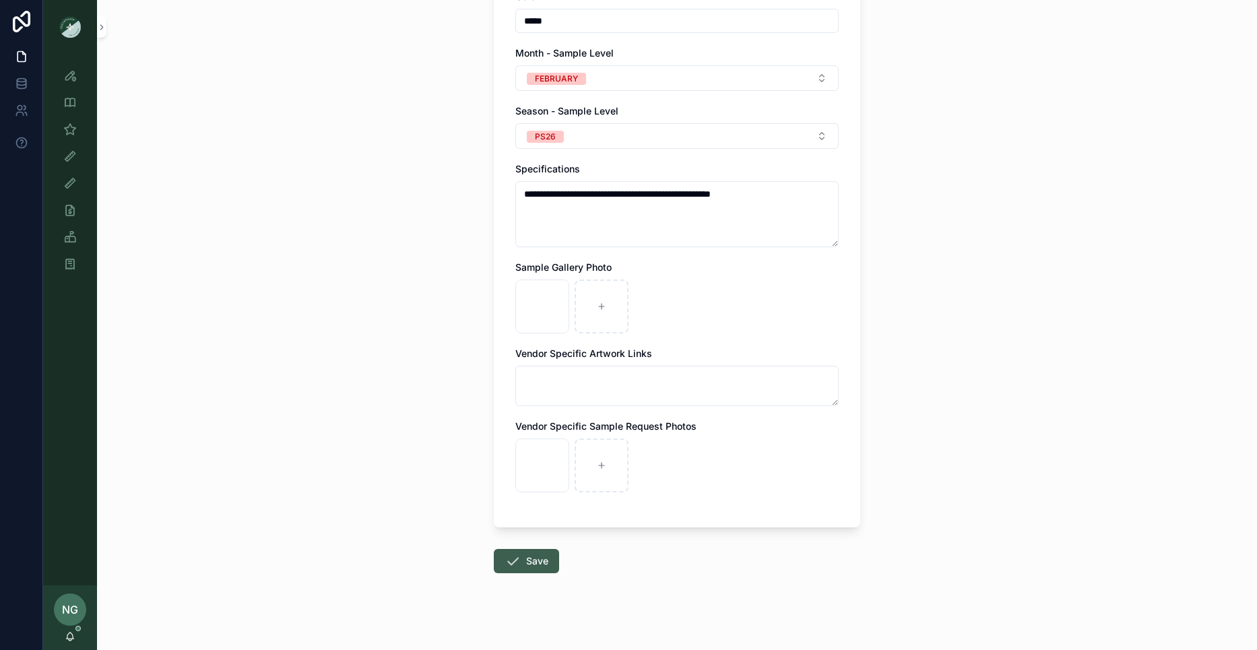
click at [517, 562] on icon "scrollable content" at bounding box center [512, 561] width 16 height 16
